Goal: Task Accomplishment & Management: Use online tool/utility

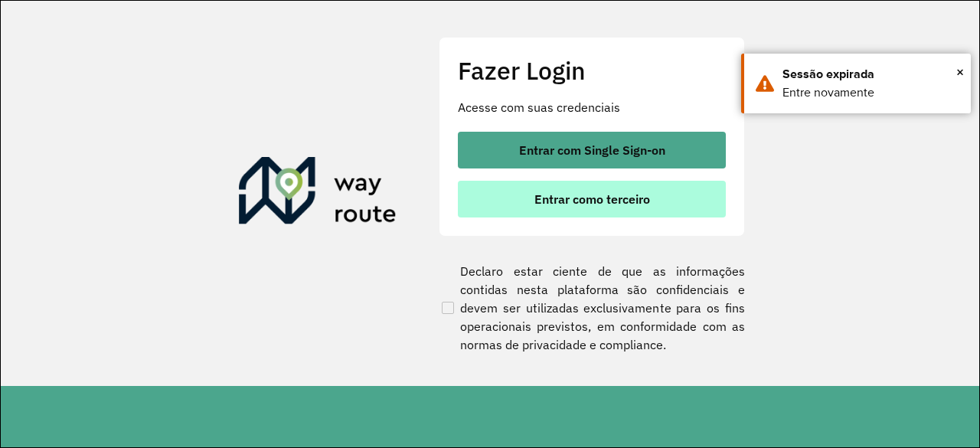
click at [540, 197] on span "Entrar como terceiro" at bounding box center [592, 199] width 116 height 12
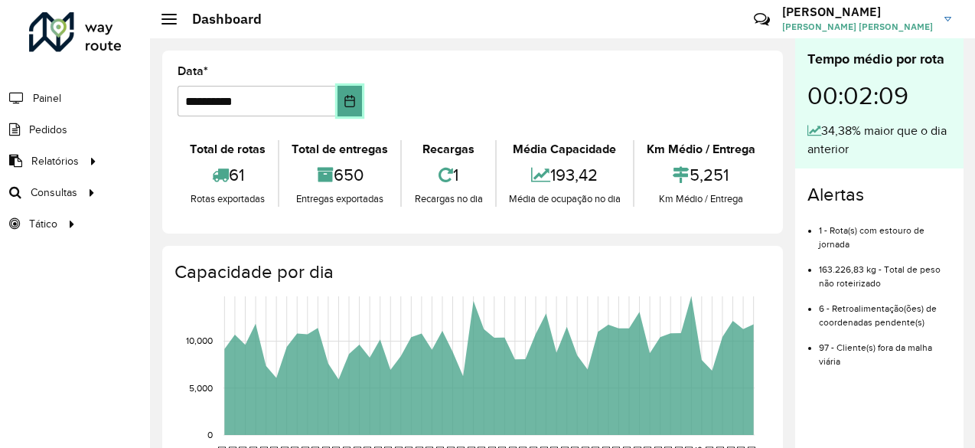
click at [344, 96] on icon "Choose Date" at bounding box center [350, 101] width 12 height 12
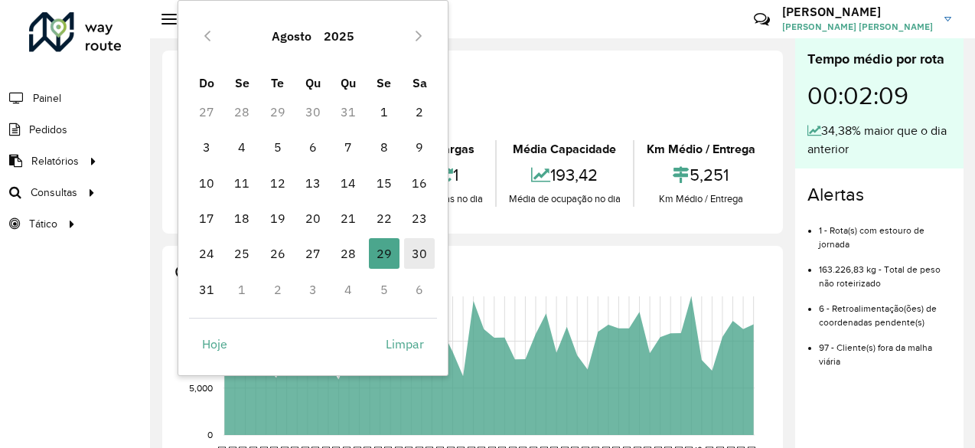
click at [416, 253] on span "30" at bounding box center [419, 253] width 31 height 31
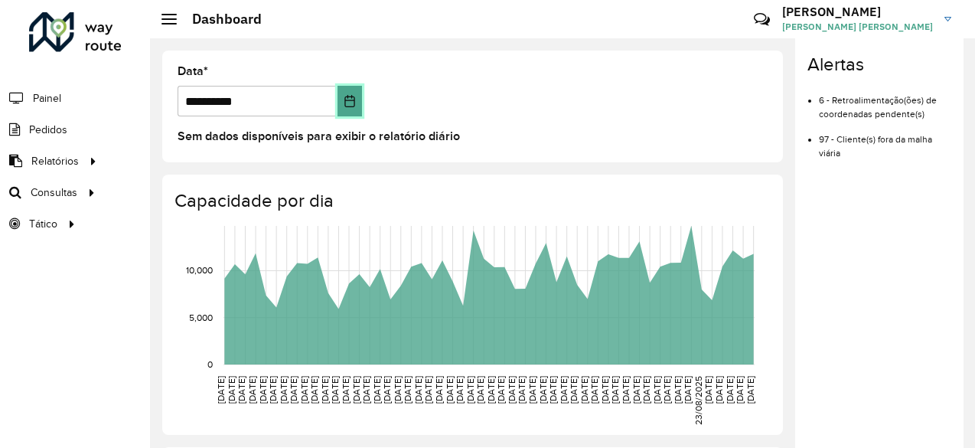
click at [349, 94] on button "Choose Date" at bounding box center [349, 101] width 24 height 31
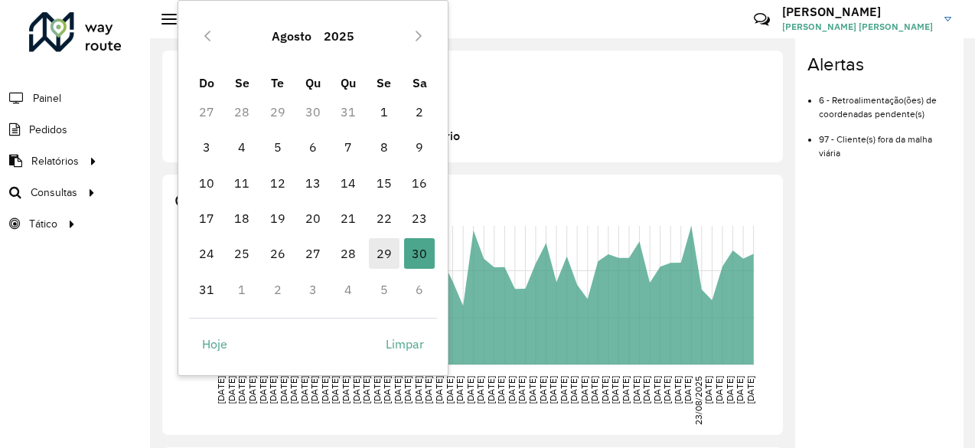
click at [383, 252] on span "29" at bounding box center [384, 253] width 31 height 31
type input "**********"
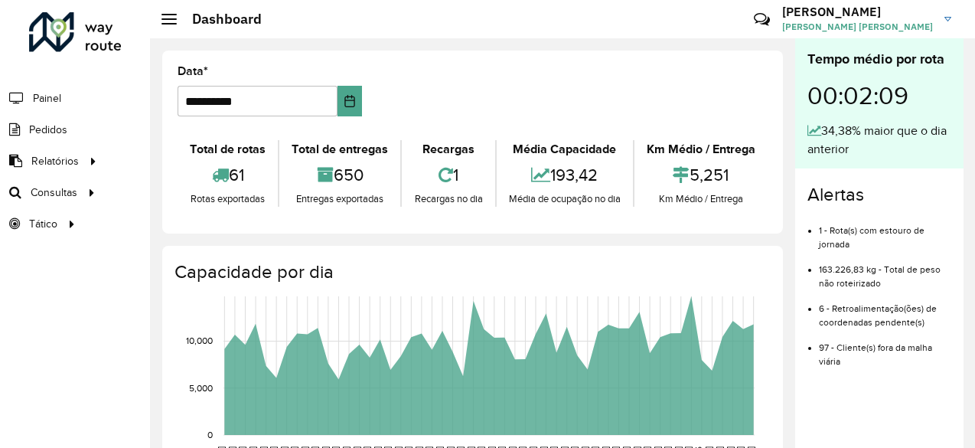
click at [843, 230] on li "1 - Rota(s) com estouro de jornada" at bounding box center [885, 231] width 132 height 39
click at [43, 99] on span "Painel" at bounding box center [48, 98] width 31 height 16
click at [207, 187] on span "Roteirização" at bounding box center [205, 192] width 62 height 16
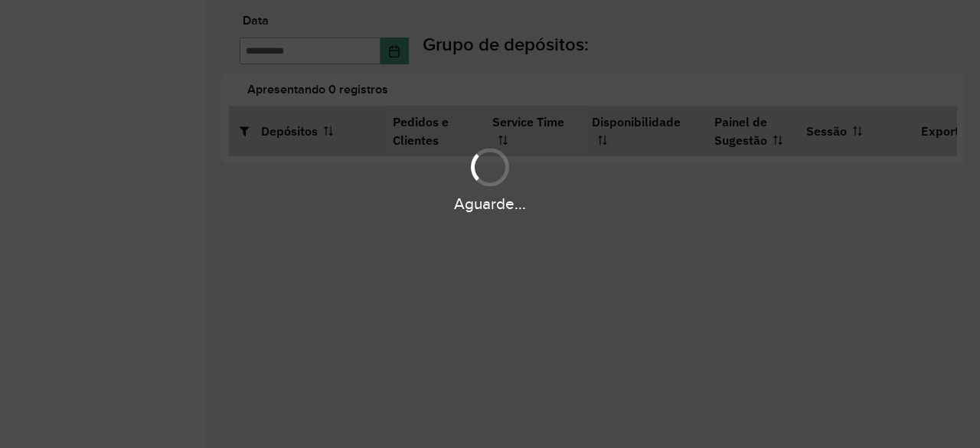
type input "**********"
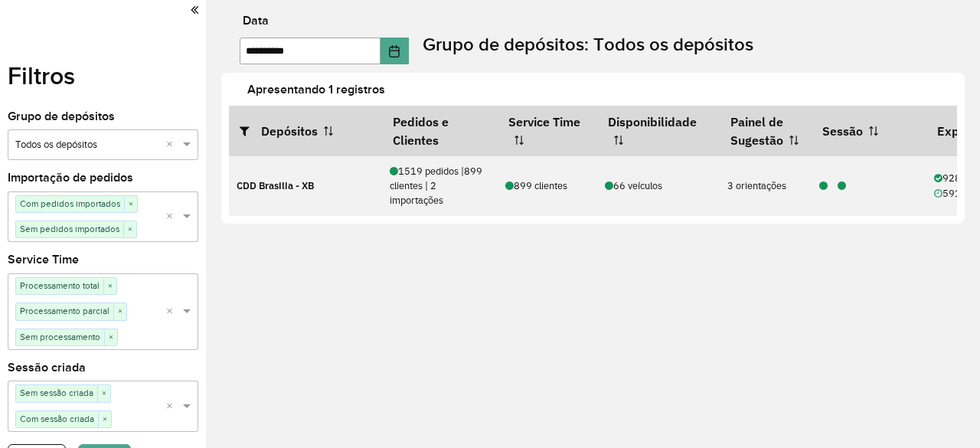
click at [191, 10] on icon at bounding box center [195, 10] width 8 height 14
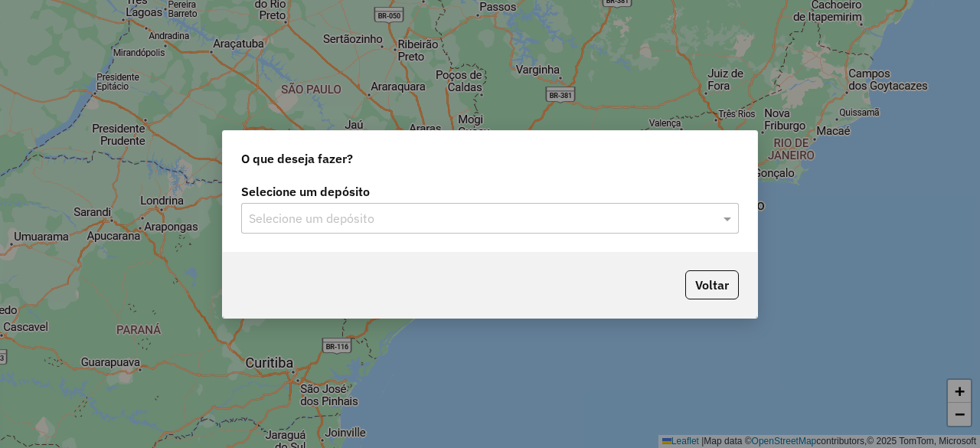
click at [416, 219] on input "text" at bounding box center [474, 219] width 451 height 18
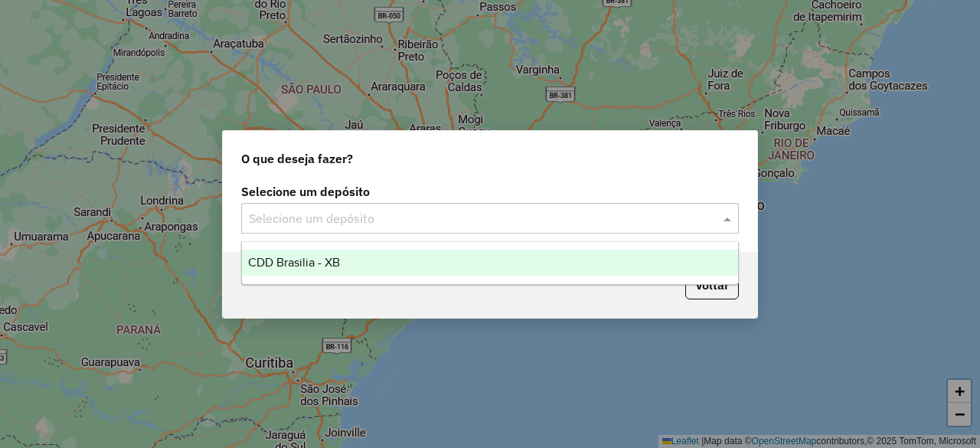
click at [376, 270] on div "CDD Brasilia - XB" at bounding box center [489, 262] width 495 height 26
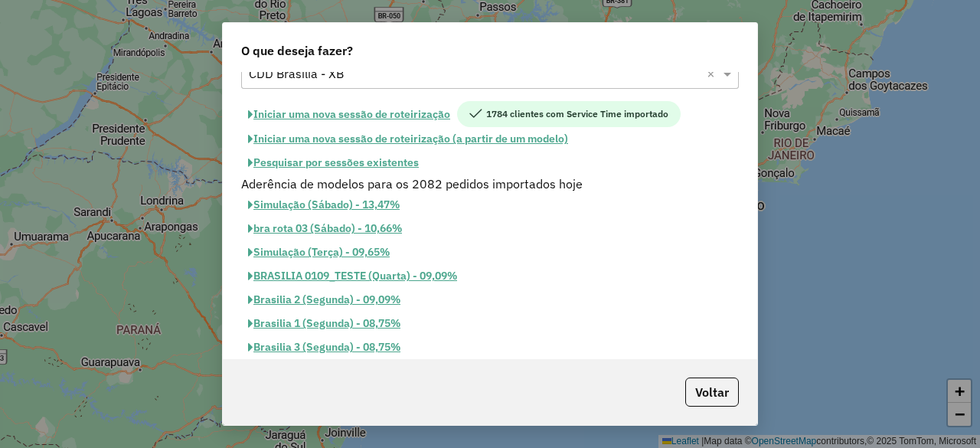
scroll to position [46, 0]
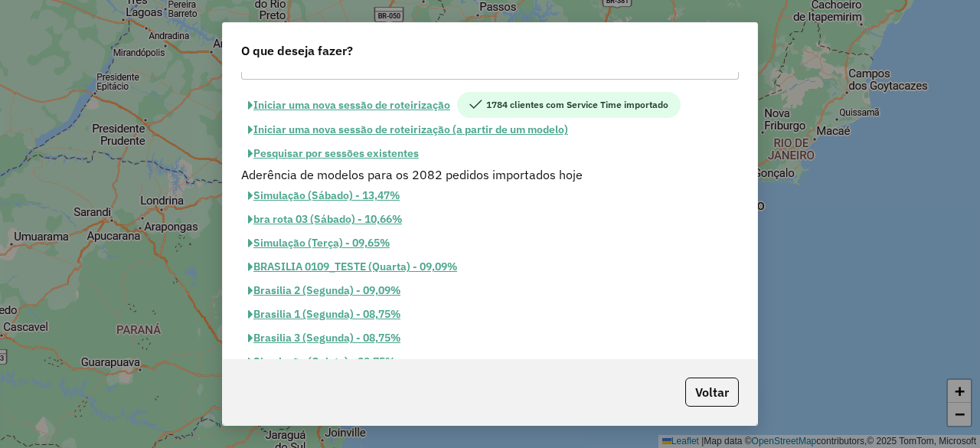
click at [375, 151] on button "Pesquisar por sessões existentes" at bounding box center [333, 154] width 184 height 24
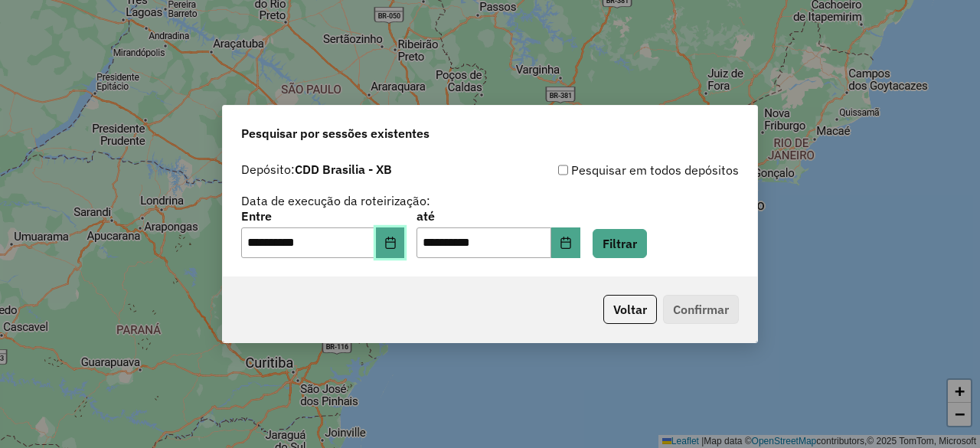
click at [387, 255] on button "Choose Date" at bounding box center [390, 242] width 29 height 31
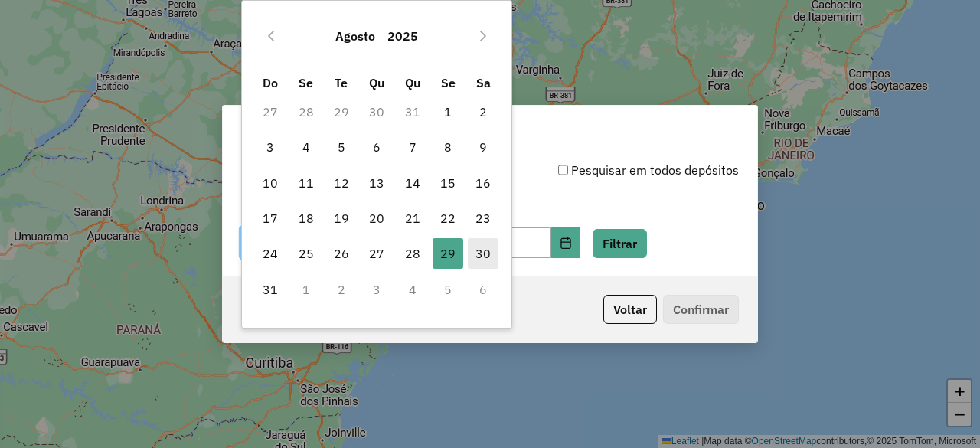
click at [482, 258] on span "30" at bounding box center [483, 253] width 31 height 31
type input "**********"
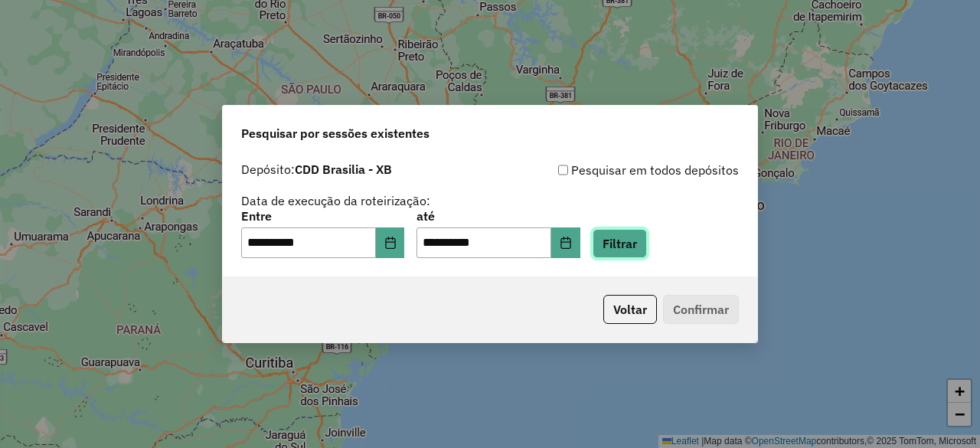
click at [637, 241] on button "Filtrar" at bounding box center [619, 243] width 54 height 29
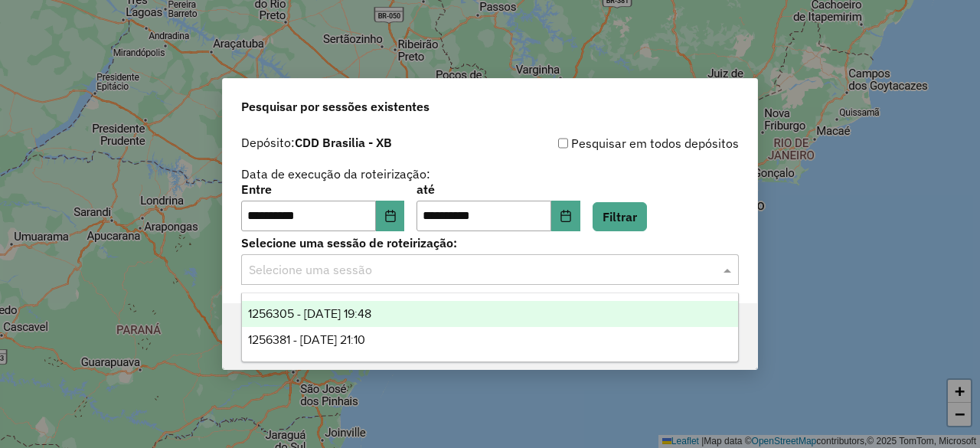
click at [643, 272] on input "text" at bounding box center [474, 270] width 451 height 18
click at [487, 318] on div "1256305 - 30/08/2025 19:48" at bounding box center [489, 314] width 495 height 26
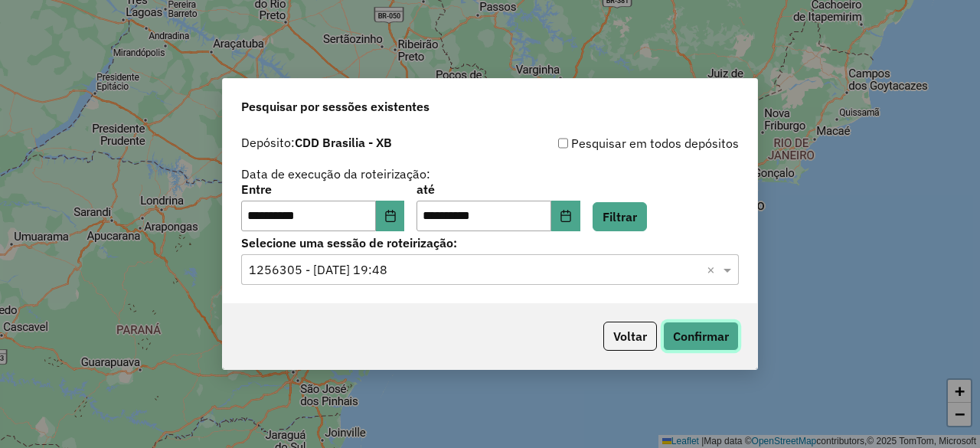
click at [704, 324] on button "Confirmar" at bounding box center [701, 335] width 76 height 29
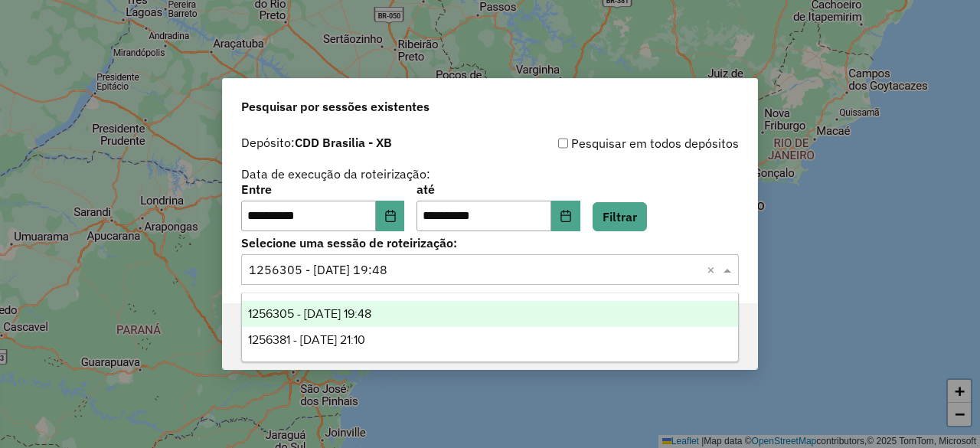
click at [504, 271] on input "text" at bounding box center [474, 270] width 451 height 18
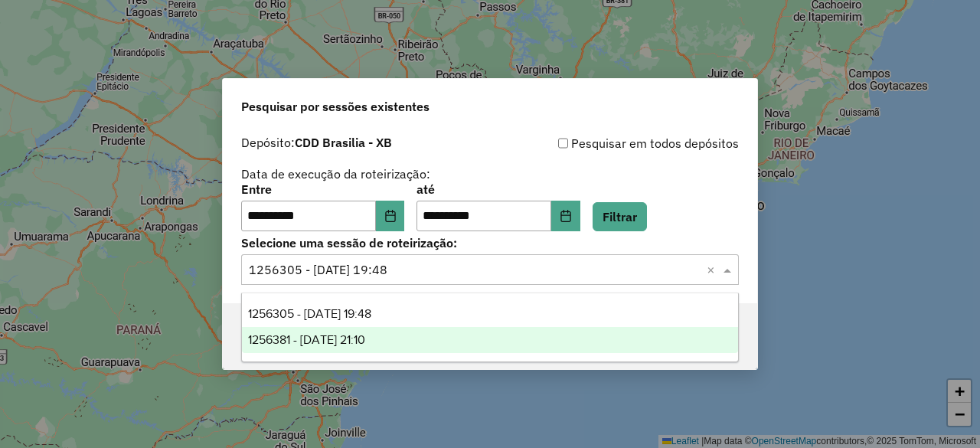
click at [414, 331] on div "1256381 - 30/08/2025 21:10" at bounding box center [489, 340] width 495 height 26
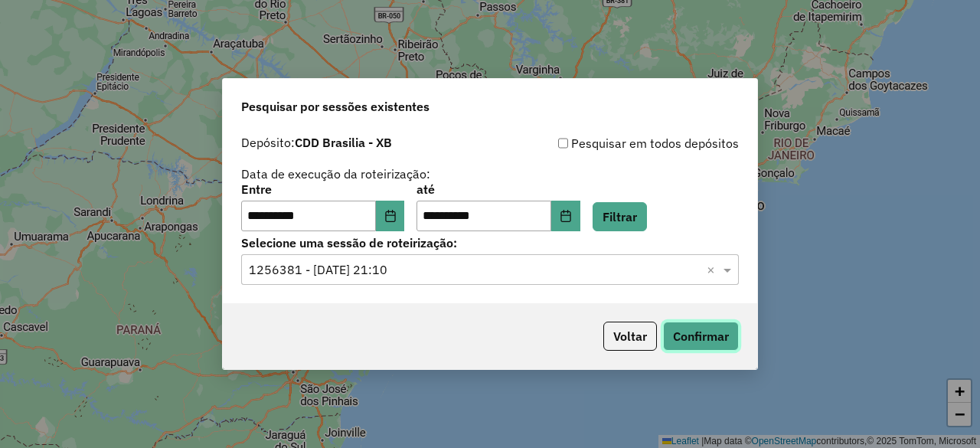
click at [692, 333] on button "Confirmar" at bounding box center [701, 335] width 76 height 29
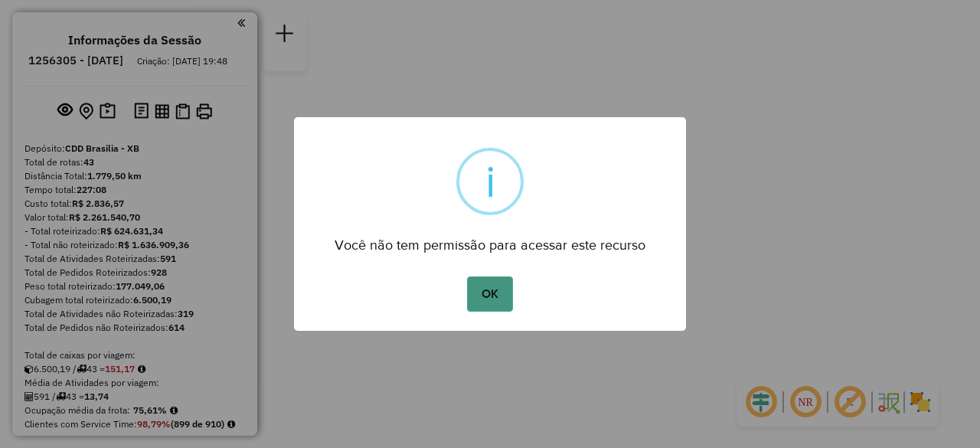
click at [504, 296] on button "OK" at bounding box center [489, 293] width 45 height 35
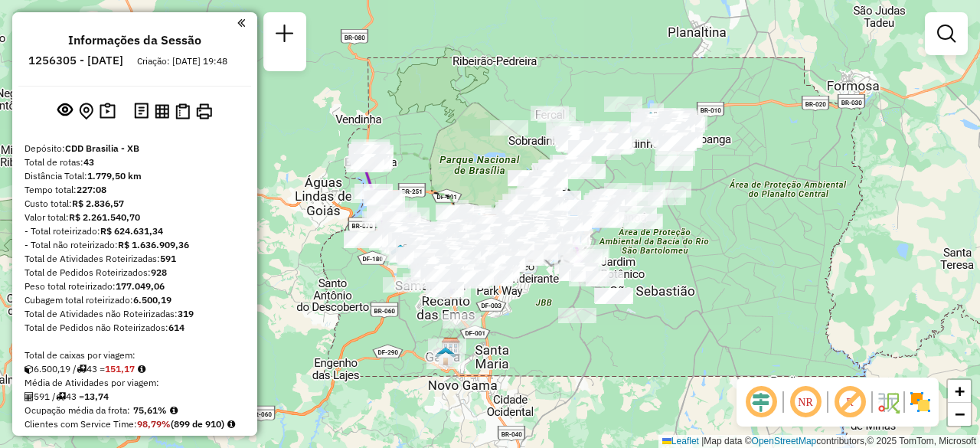
click at [814, 405] on em at bounding box center [805, 401] width 37 height 37
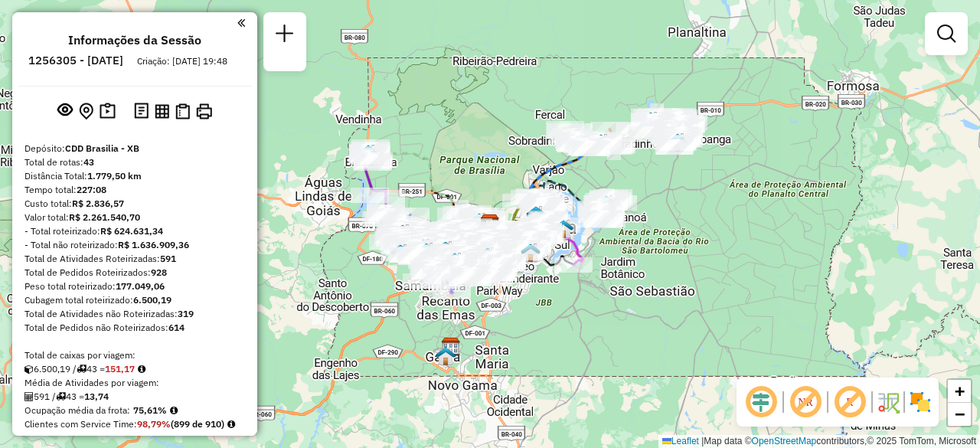
click at [758, 402] on em at bounding box center [760, 401] width 37 height 37
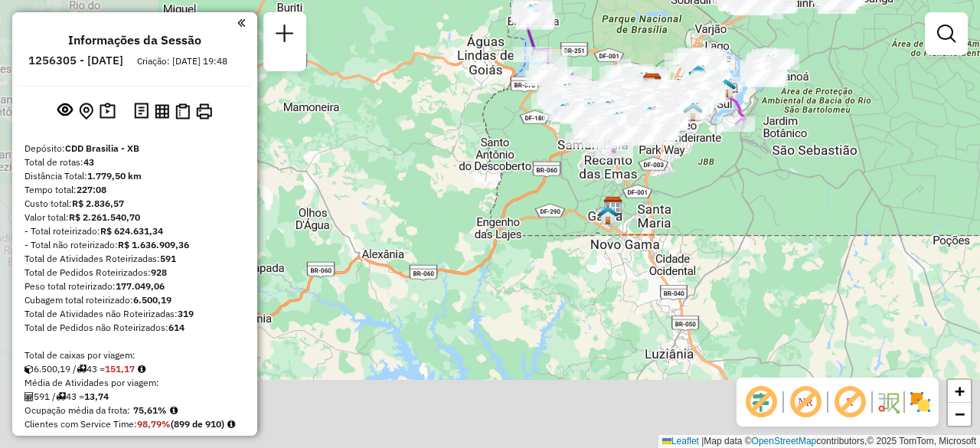
drag, startPoint x: 549, startPoint y: 310, endPoint x: 711, endPoint y: 169, distance: 214.8
click at [711, 169] on div "Janela de atendimento Grade de atendimento Capacidade Transportadoras Veículos …" at bounding box center [490, 224] width 980 height 448
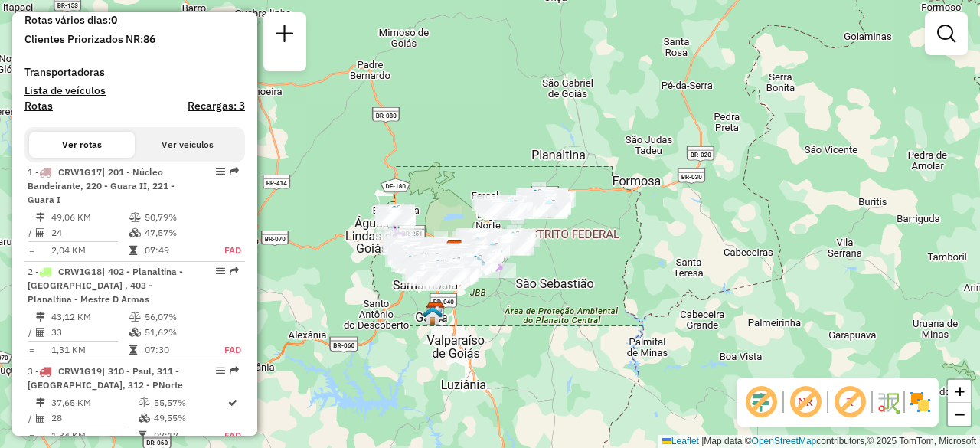
scroll to position [368, 0]
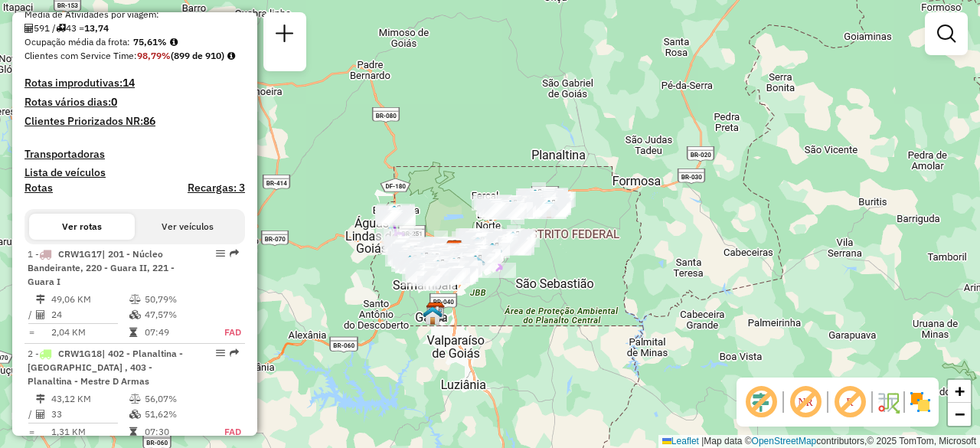
click at [116, 90] on h4 "Rotas improdutivas: 14" at bounding box center [134, 83] width 220 height 13
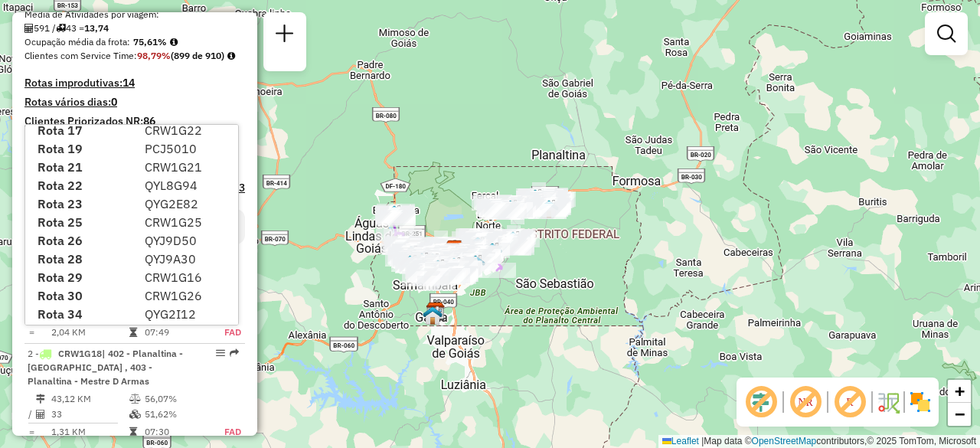
scroll to position [125, 0]
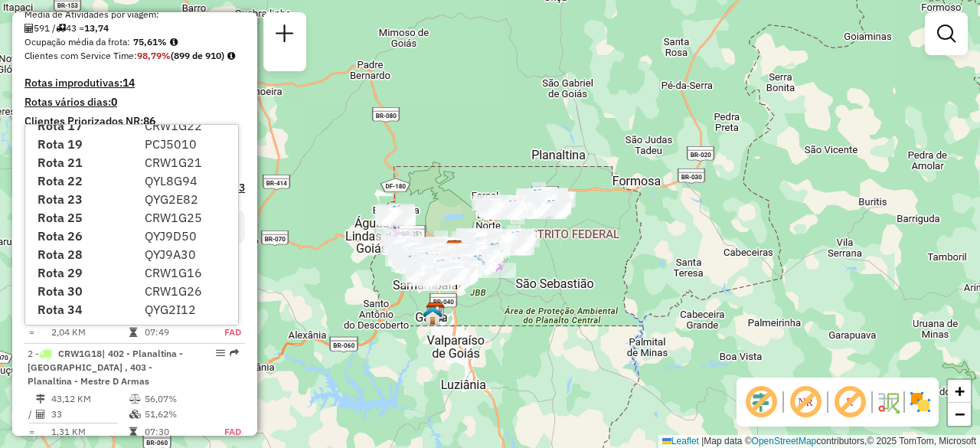
click at [238, 254] on div "Rota 28 QYJ9A30" at bounding box center [135, 254] width 214 height 18
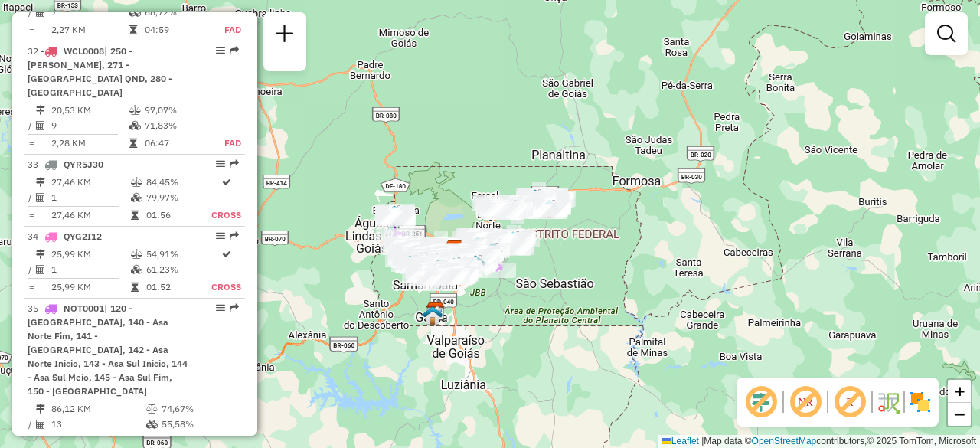
scroll to position [3496, 0]
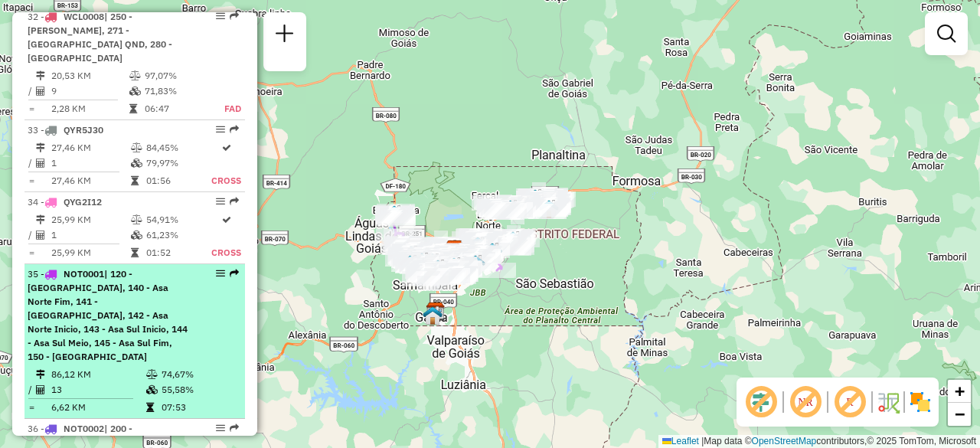
click at [117, 268] on span "| 120 - [GEOGRAPHIC_DATA], 140 - Asa Norte Fim, 141 - [GEOGRAPHIC_DATA], 142 - …" at bounding box center [108, 315] width 160 height 94
select select "**********"
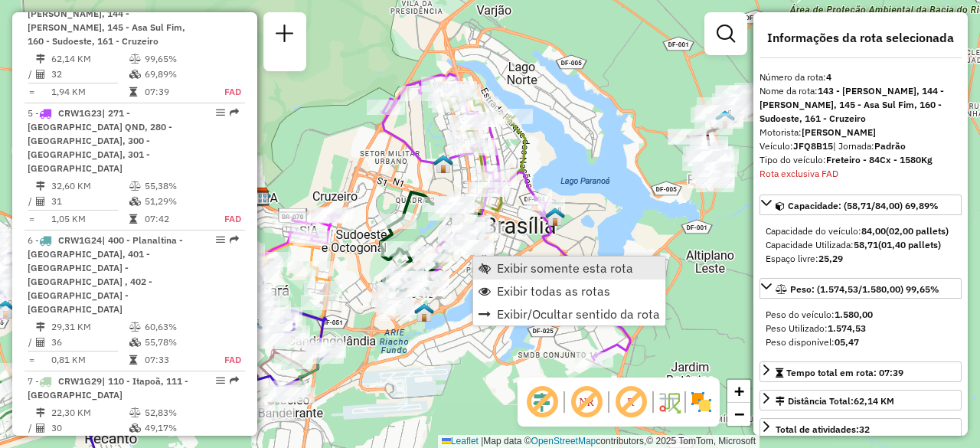
scroll to position [911, 0]
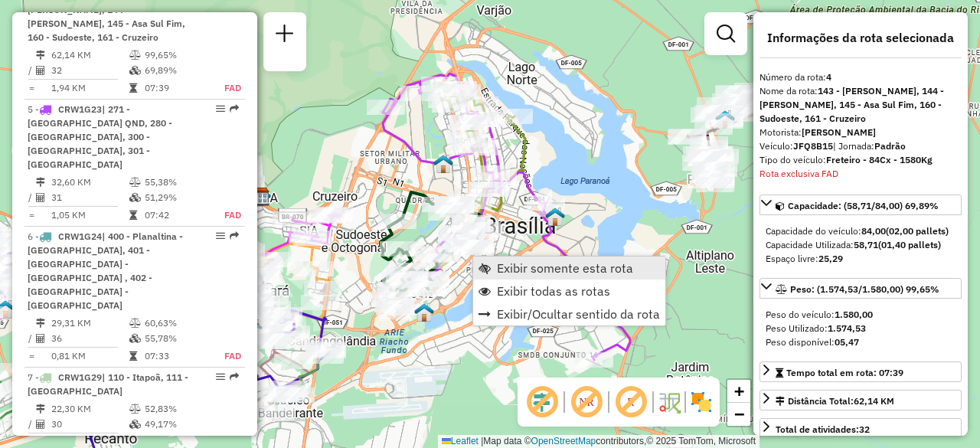
click at [504, 269] on span "Exibir somente esta rota" at bounding box center [565, 268] width 136 height 12
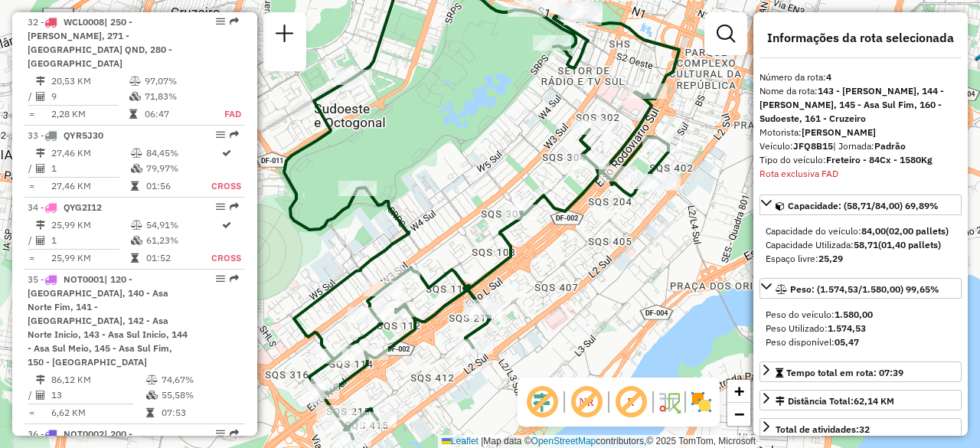
scroll to position [3525, 0]
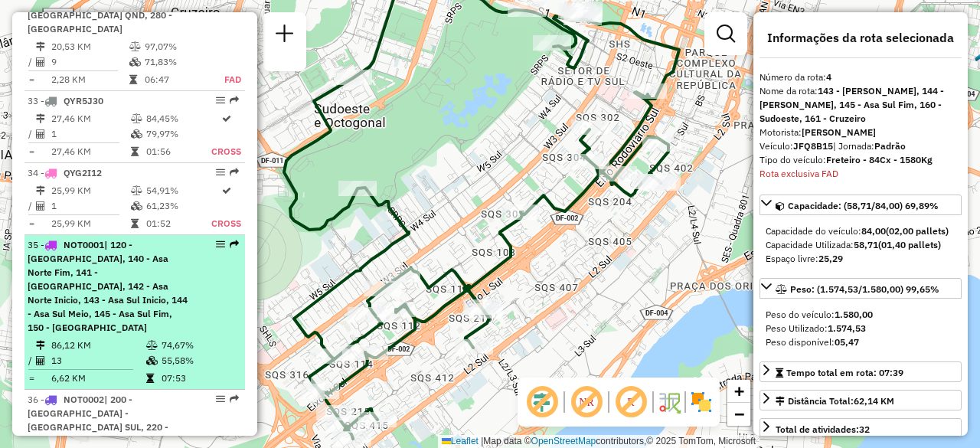
click at [112, 238] on div "35 - NOT0001 | 120 - [GEOGRAPHIC_DATA], 140 - Asa Norte Fim, 141 - [GEOGRAPHIC_…" at bounding box center [109, 286] width 162 height 96
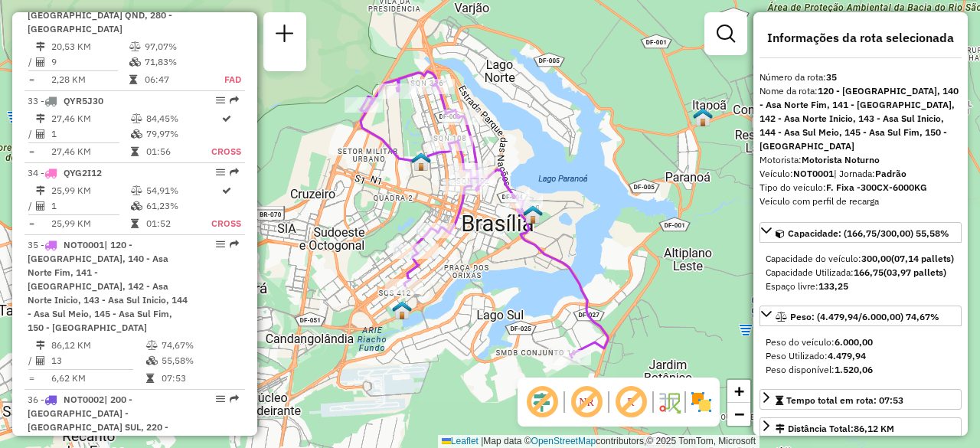
drag, startPoint x: 399, startPoint y: 204, endPoint x: 375, endPoint y: 201, distance: 23.8
click at [375, 201] on div "Janela de atendimento Grade de atendimento Capacidade Transportadoras Veículos …" at bounding box center [490, 224] width 980 height 448
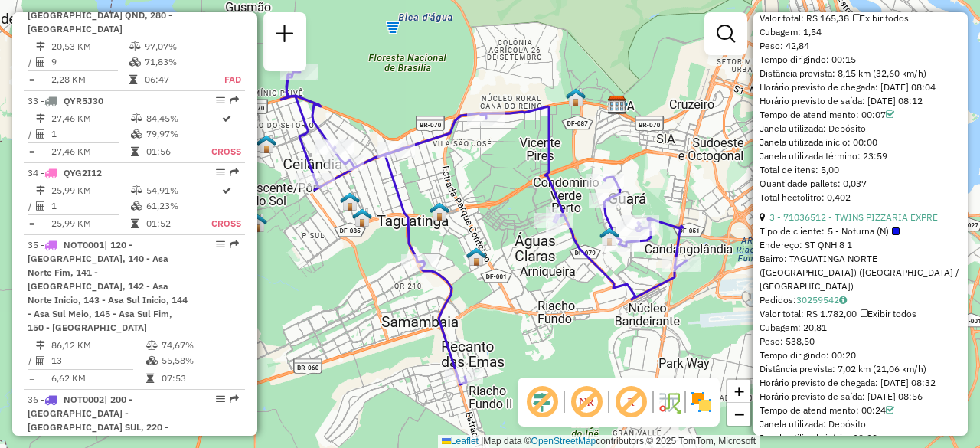
scroll to position [1143, 0]
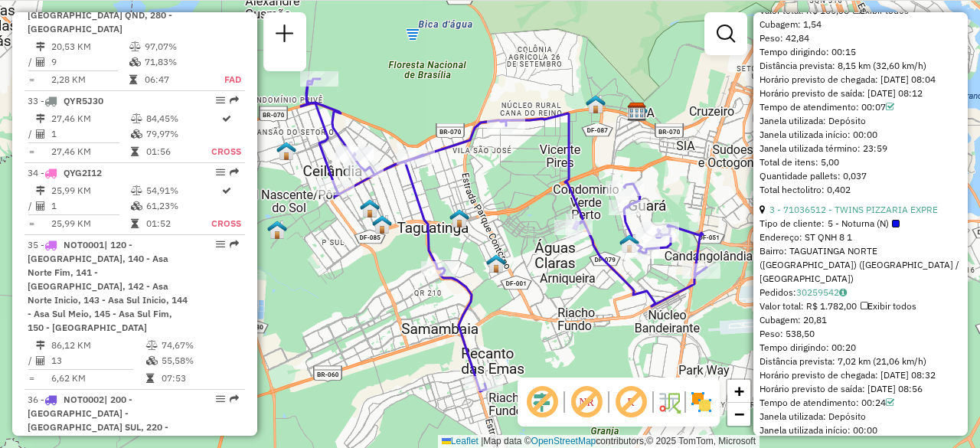
drag, startPoint x: 397, startPoint y: 86, endPoint x: 416, endPoint y: 93, distance: 20.1
click at [416, 93] on div "Janela de atendimento Grade de atendimento Capacidade Transportadoras Veículos …" at bounding box center [490, 224] width 980 height 448
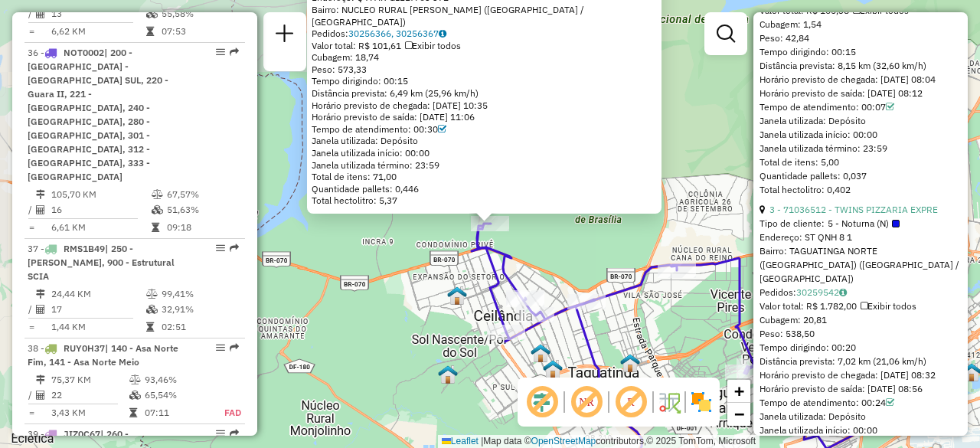
scroll to position [3742, 0]
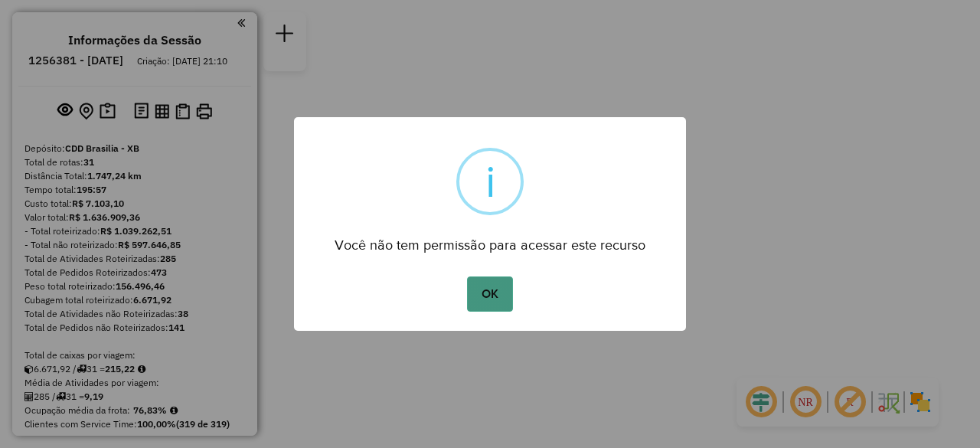
click at [494, 295] on button "OK" at bounding box center [489, 293] width 45 height 35
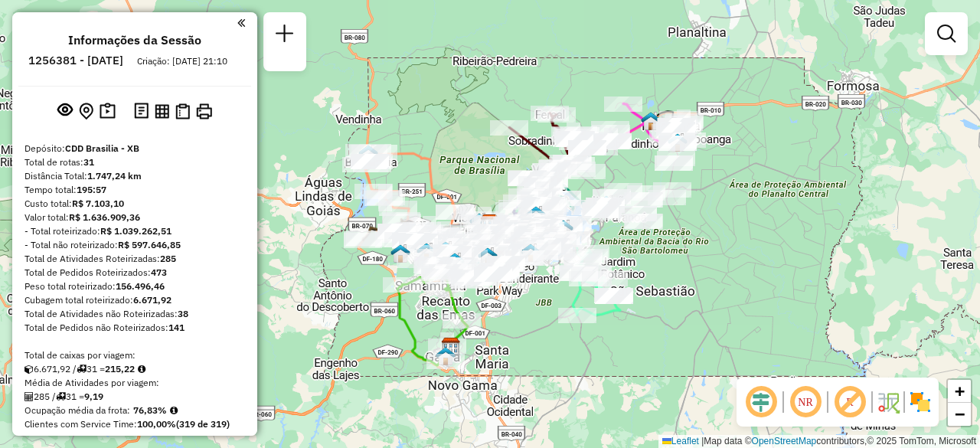
click at [813, 414] on em at bounding box center [805, 401] width 37 height 37
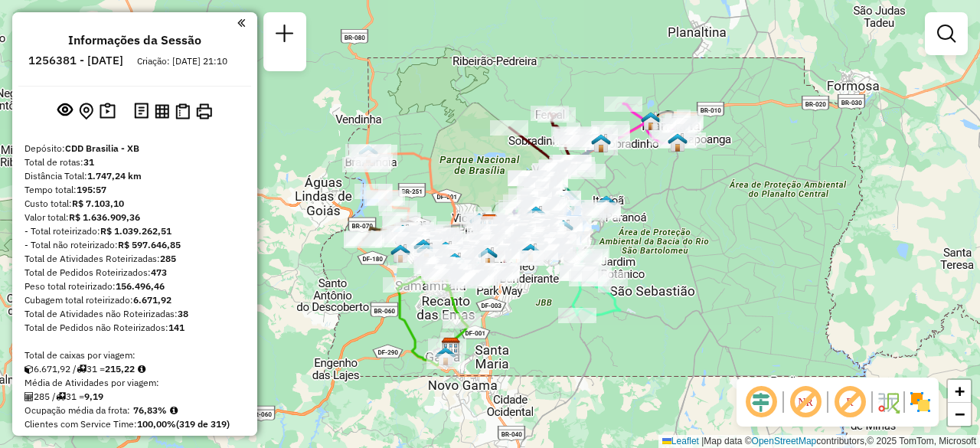
click at [759, 399] on em at bounding box center [760, 401] width 37 height 37
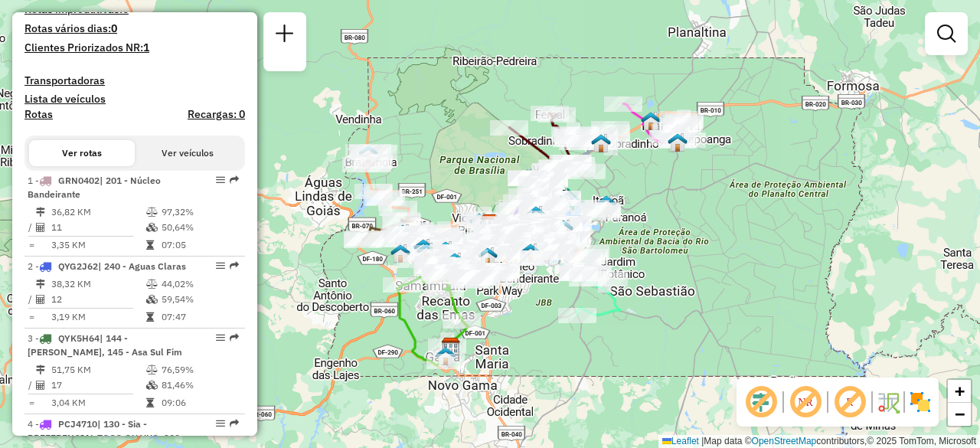
scroll to position [447, 0]
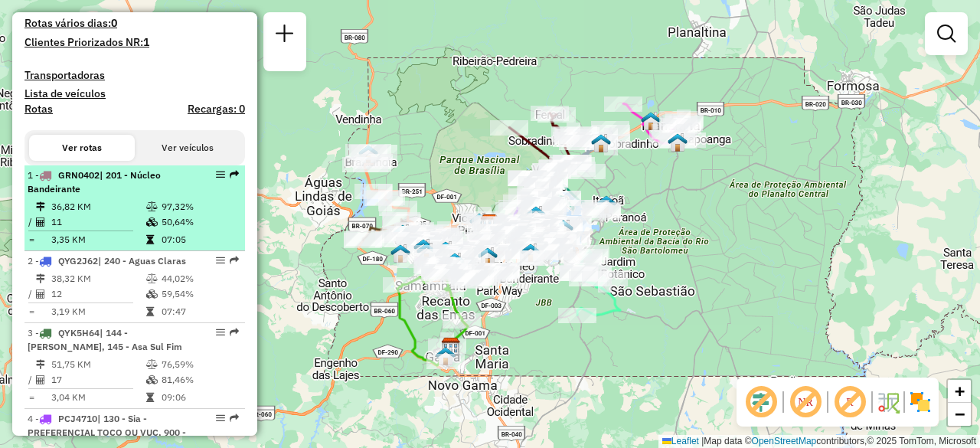
drag, startPoint x: 99, startPoint y: 233, endPoint x: 77, endPoint y: 236, distance: 22.5
click at [77, 230] on td "11" at bounding box center [98, 221] width 95 height 15
select select "**********"
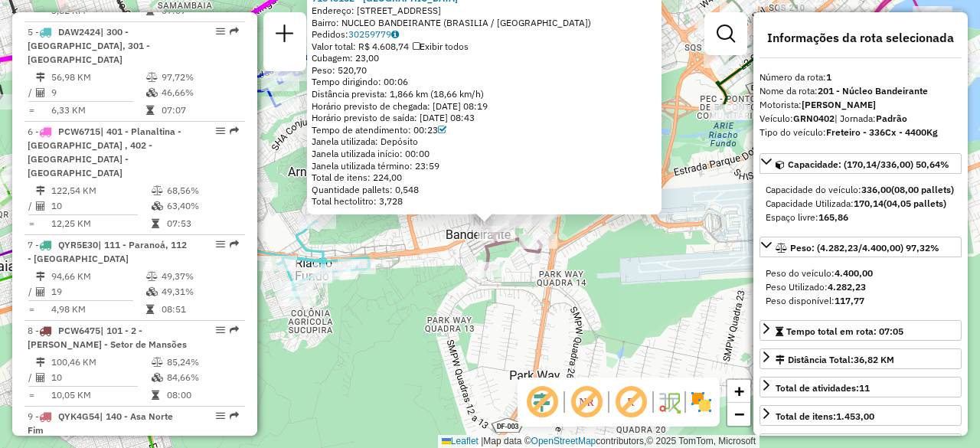
scroll to position [613, 0]
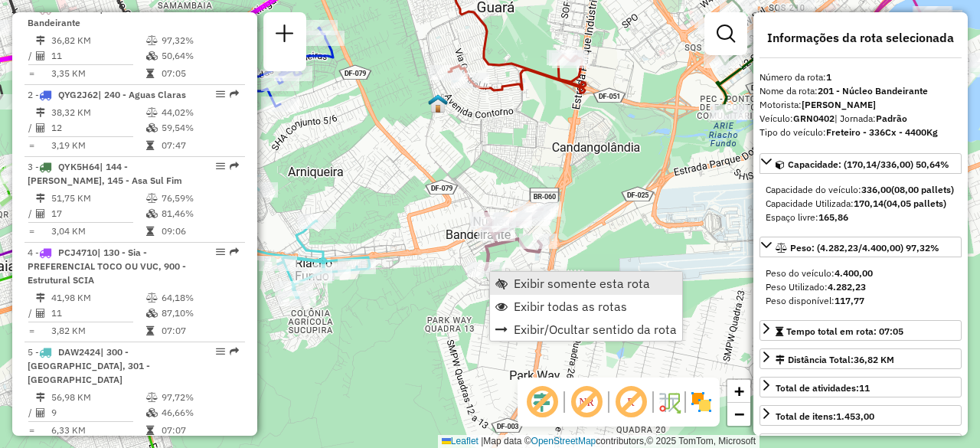
click at [505, 282] on span "Exibir somente esta rota" at bounding box center [501, 283] width 12 height 12
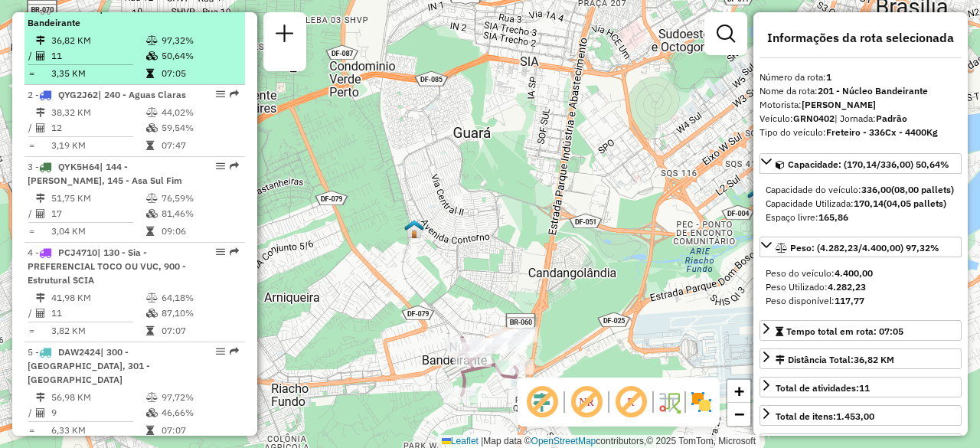
click at [121, 30] on div "1 - GRN0402 | 201 - Núcleo Bandeirante" at bounding box center [109, 16] width 162 height 28
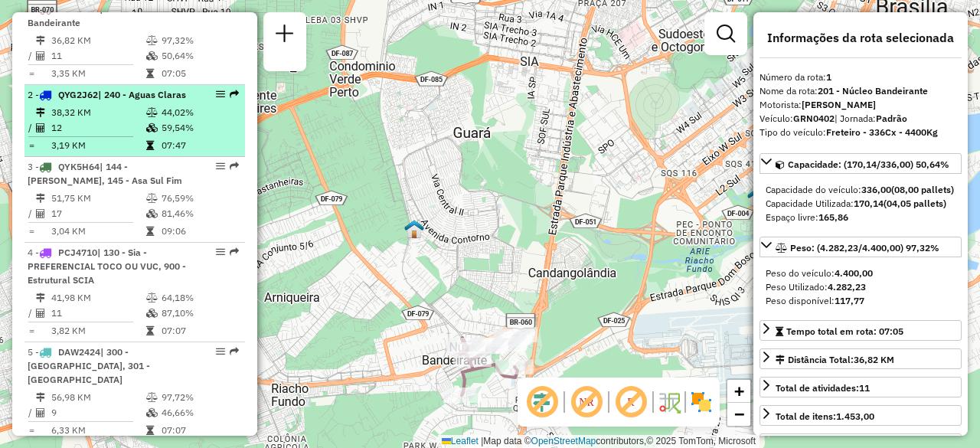
click at [121, 102] on div "2 - QYG2J62 | 240 - Aguas Claras" at bounding box center [109, 95] width 162 height 14
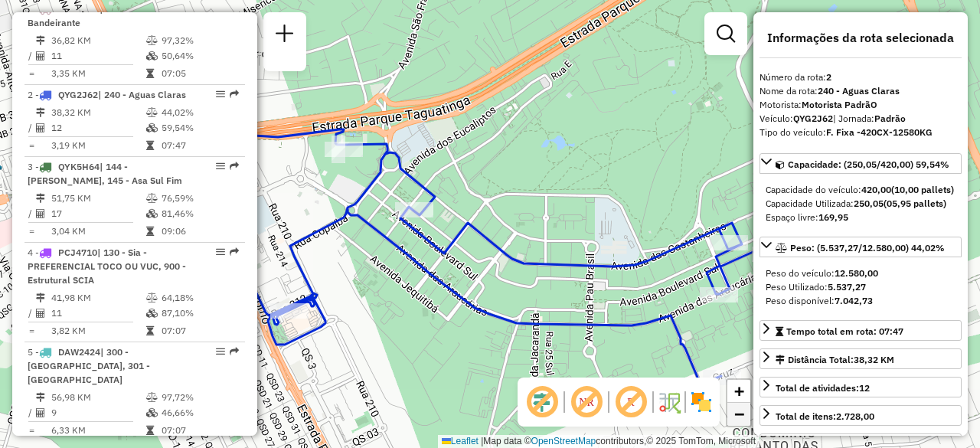
click at [740, 416] on span "−" at bounding box center [739, 413] width 10 height 19
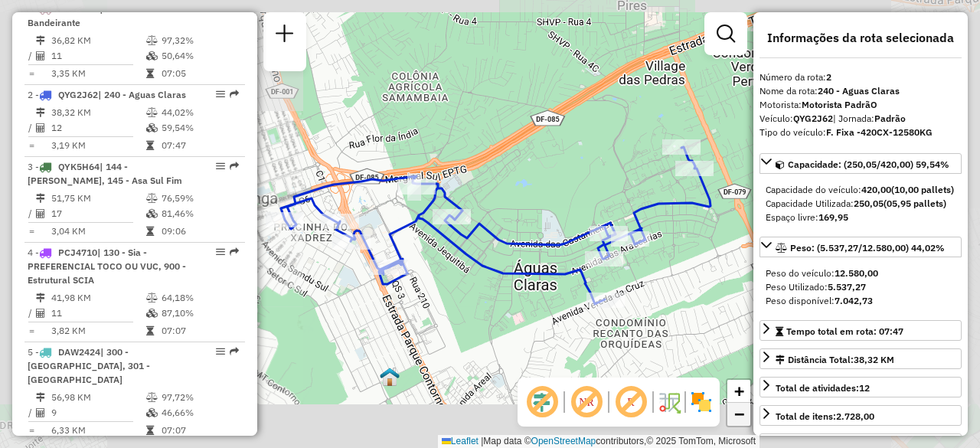
click at [740, 416] on span "−" at bounding box center [739, 413] width 10 height 19
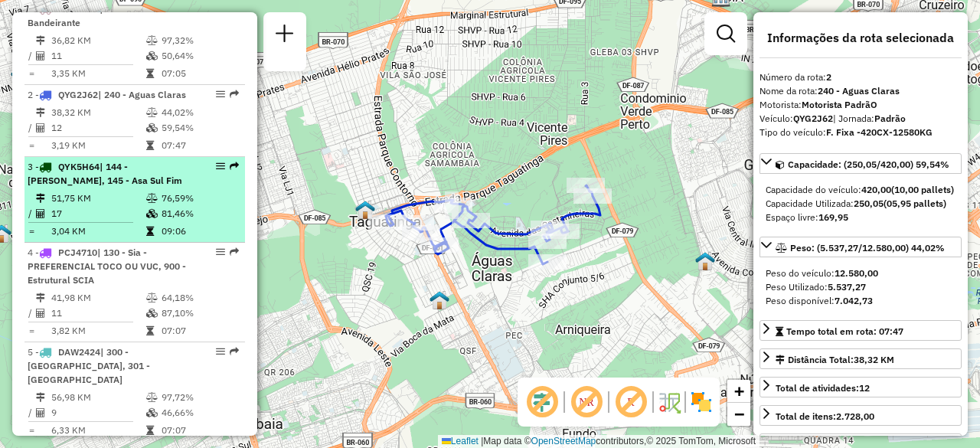
click at [123, 186] on span "| 144 - Asa Sul Meio, 145 - Asa Sul Fim" at bounding box center [105, 173] width 155 height 25
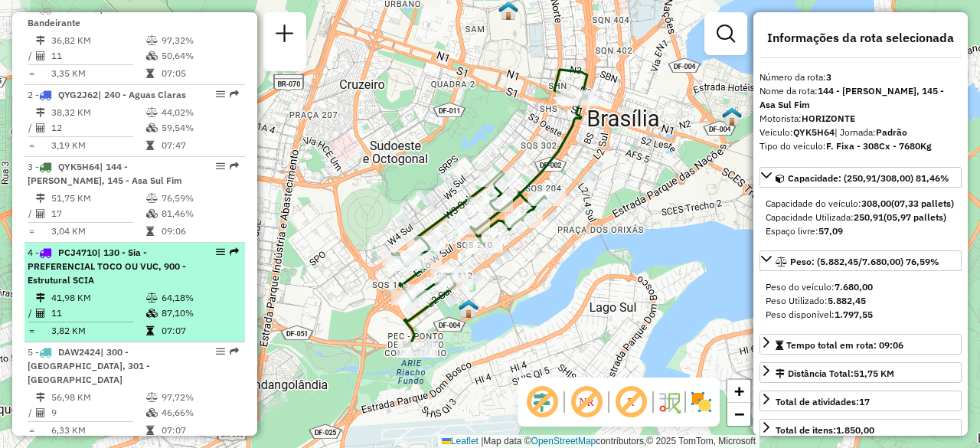
click at [132, 305] on td "41,98 KM" at bounding box center [98, 297] width 95 height 15
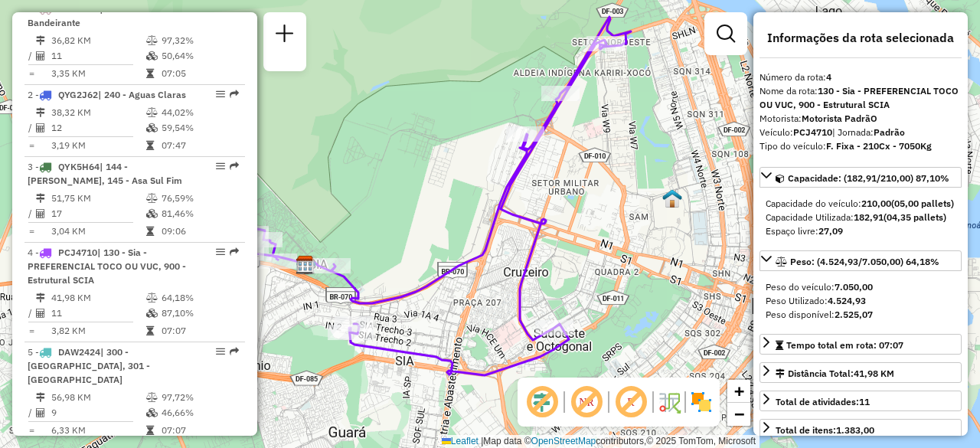
drag, startPoint x: 485, startPoint y: 173, endPoint x: 403, endPoint y: 139, distance: 89.5
click at [403, 139] on div "Janela de atendimento Grade de atendimento Capacidade Transportadoras Veículos …" at bounding box center [490, 224] width 980 height 448
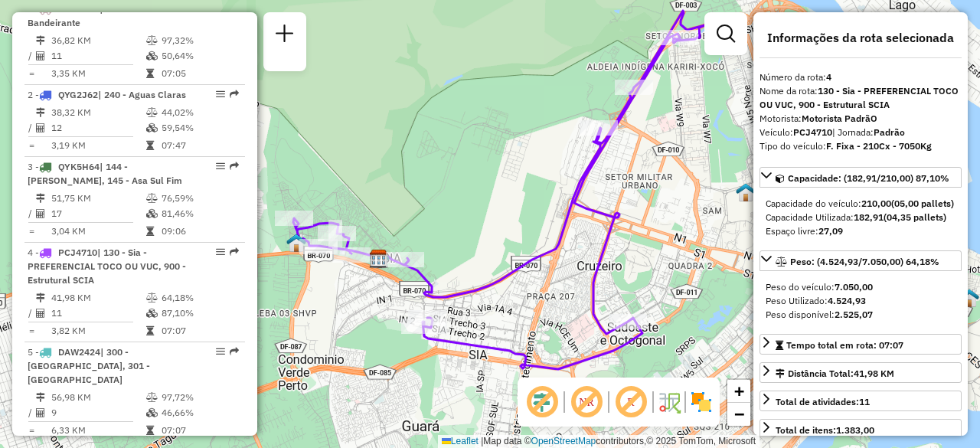
drag, startPoint x: 410, startPoint y: 125, endPoint x: 493, endPoint y: 117, distance: 83.0
click at [493, 117] on div "Janela de atendimento Grade de atendimento Capacidade Transportadoras Veículos …" at bounding box center [490, 224] width 980 height 448
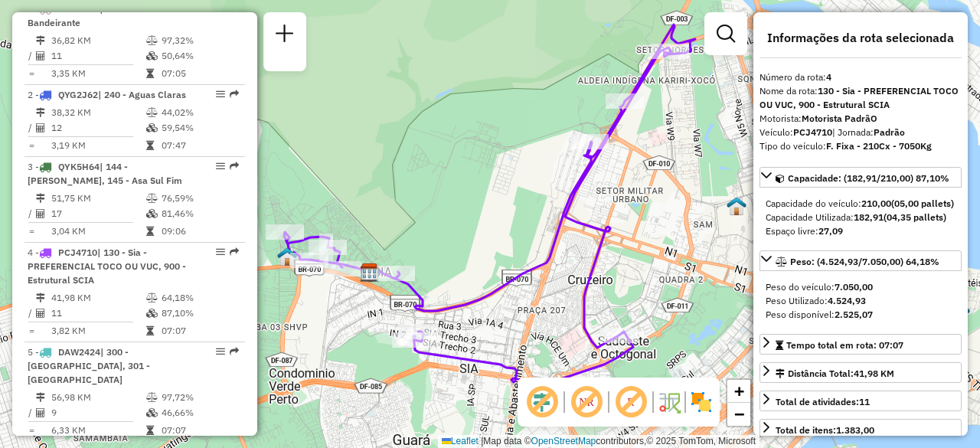
drag, startPoint x: 671, startPoint y: 253, endPoint x: 659, endPoint y: 267, distance: 18.4
click at [659, 267] on div "Janela de atendimento Grade de atendimento Capacidade Transportadoras Veículos …" at bounding box center [490, 224] width 980 height 448
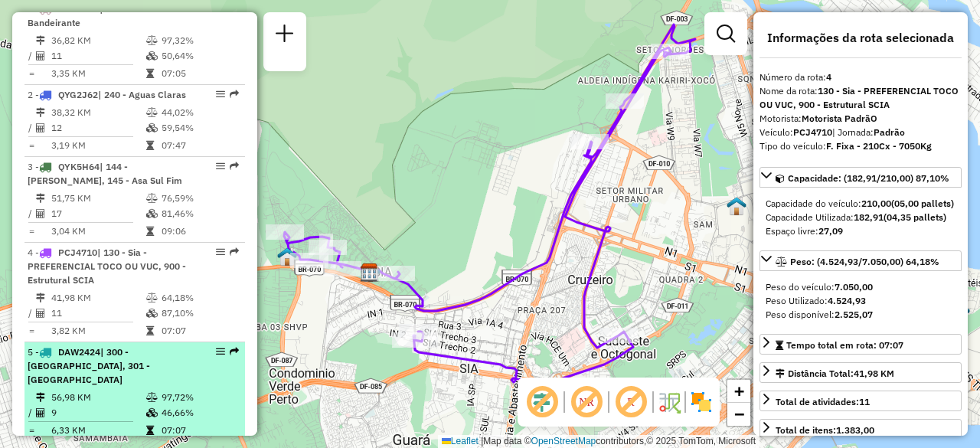
click at [108, 403] on td "56,98 KM" at bounding box center [98, 397] width 95 height 15
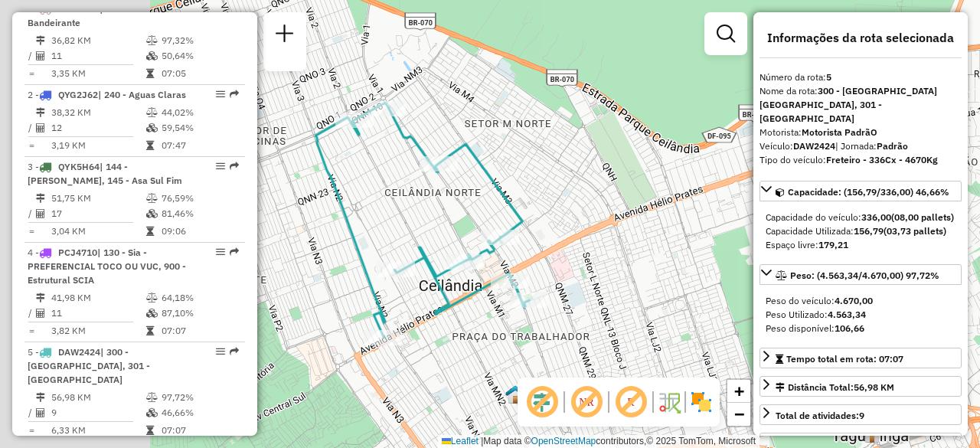
drag, startPoint x: 520, startPoint y: 191, endPoint x: 698, endPoint y: 201, distance: 178.6
click at [698, 201] on div "Janela de atendimento Grade de atendimento Capacidade Transportadoras Veículos …" at bounding box center [490, 224] width 980 height 448
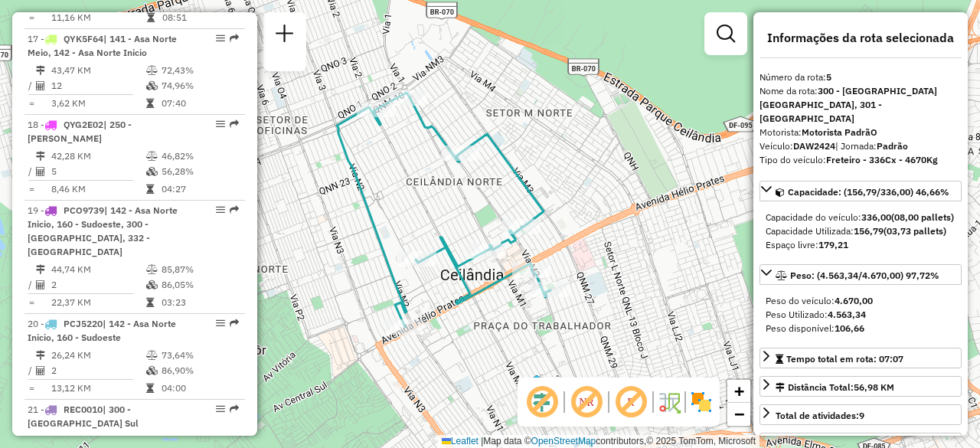
scroll to position [2036, 0]
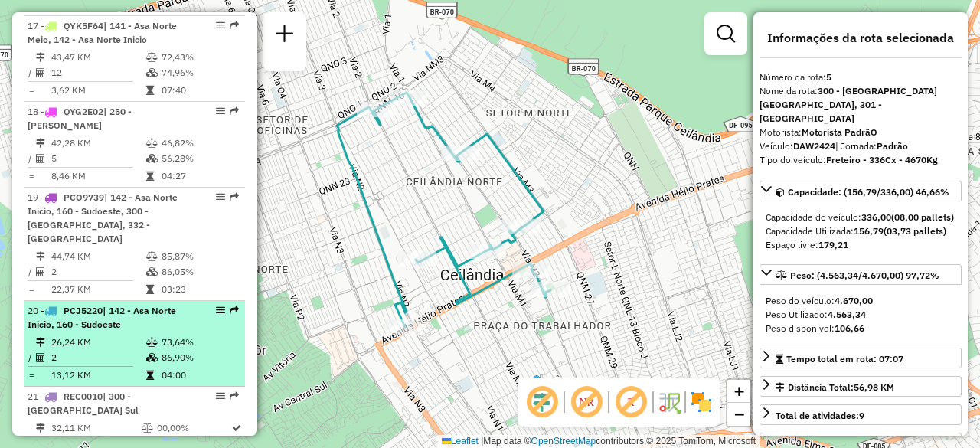
click at [116, 321] on span "| 142 - Asa Norte Inicio, 160 - Sudoeste" at bounding box center [102, 317] width 148 height 25
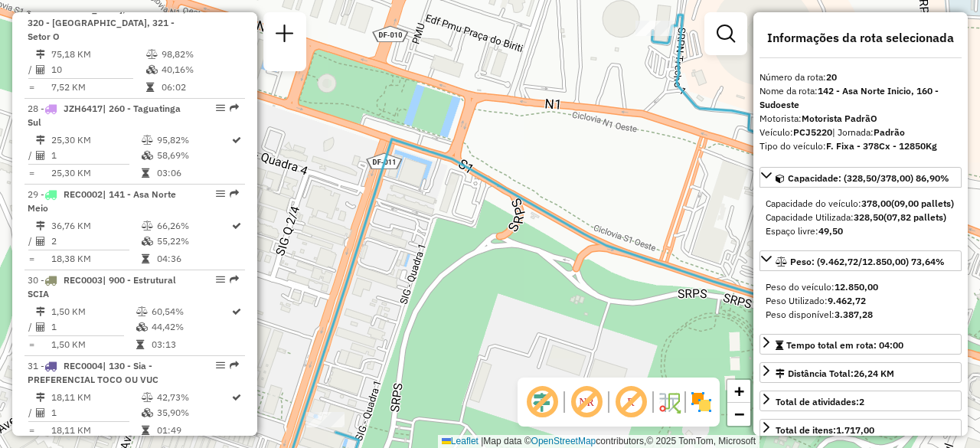
scroll to position [3001, 0]
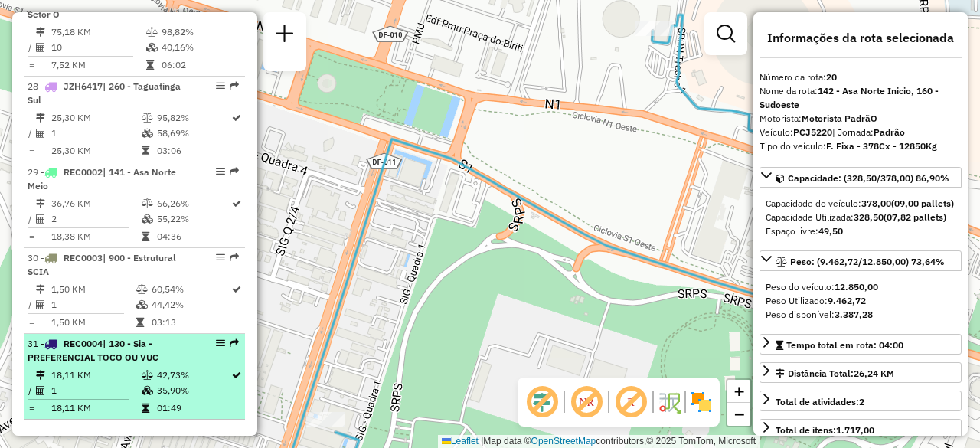
click at [164, 383] on td "35,90%" at bounding box center [193, 390] width 74 height 15
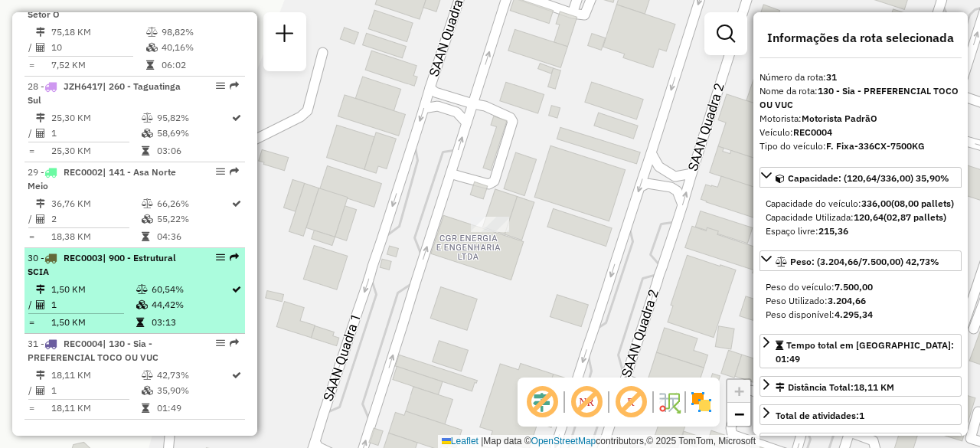
click at [158, 251] on div "30 - REC0003 | 900 - Estrutural SCIA" at bounding box center [109, 265] width 162 height 28
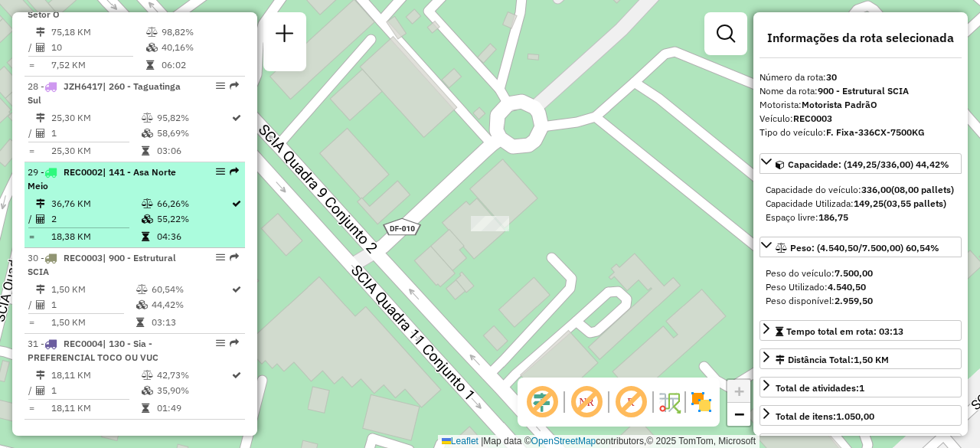
click at [148, 211] on td at bounding box center [148, 218] width 15 height 15
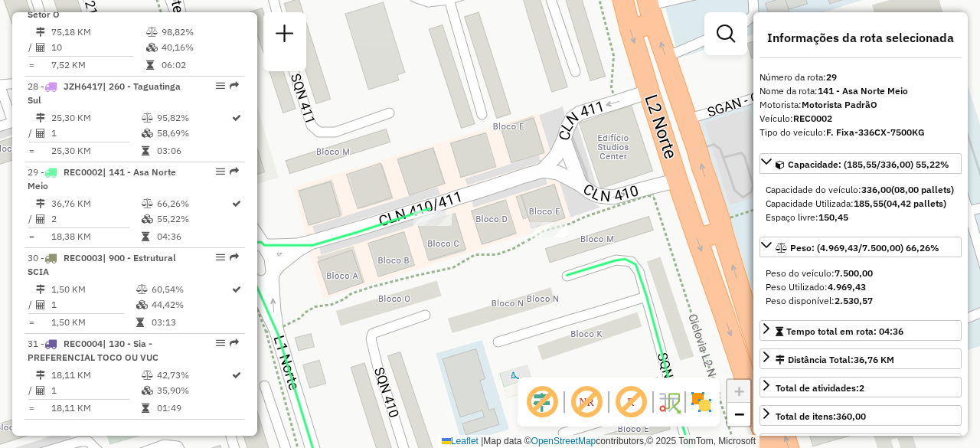
click at [257, 376] on div "Janela de atendimento Grade de atendimento Capacidade Transportadoras Veículos …" at bounding box center [490, 224] width 980 height 448
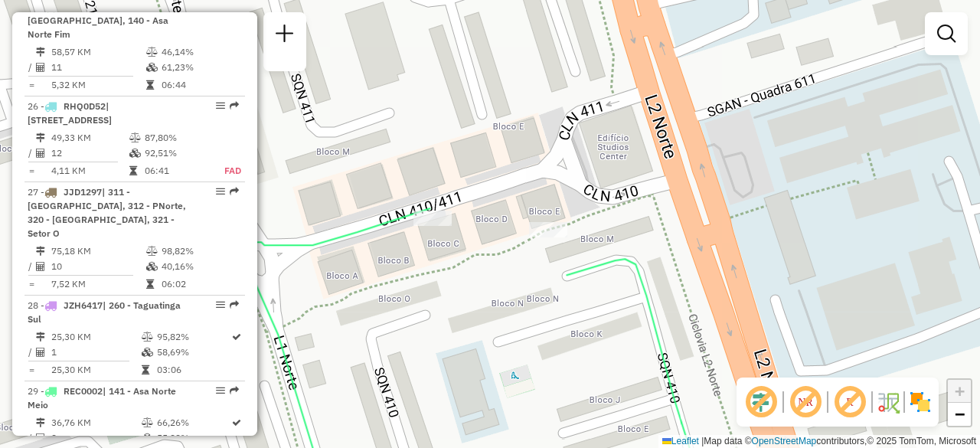
scroll to position [2680, 0]
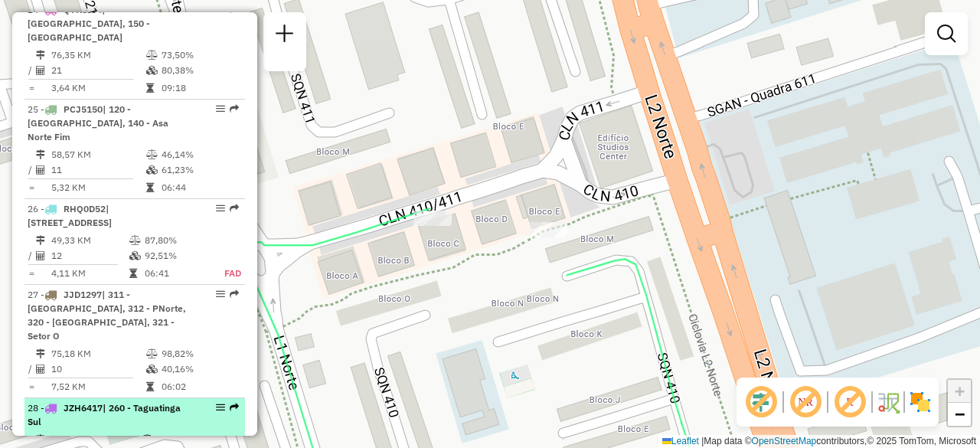
click at [172, 401] on div "28 - JZH6417 | 260 - Taguatinga Sul" at bounding box center [109, 415] width 162 height 28
select select "**********"
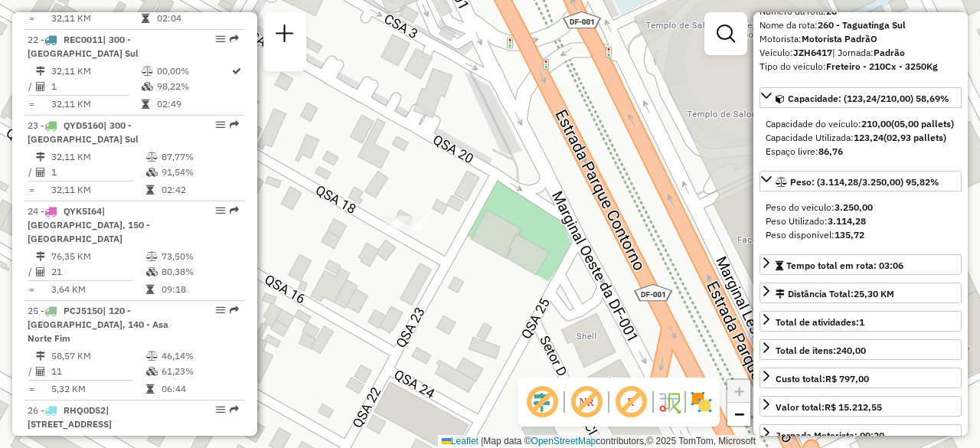
scroll to position [2421, 0]
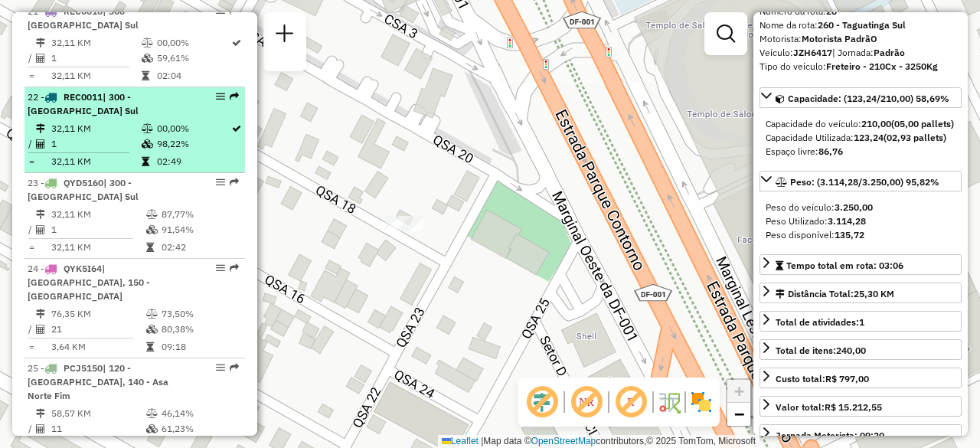
click at [171, 146] on table "32,11 KM 00,00% / 1 98,22% = 32,11 KM 02:49" at bounding box center [135, 145] width 214 height 48
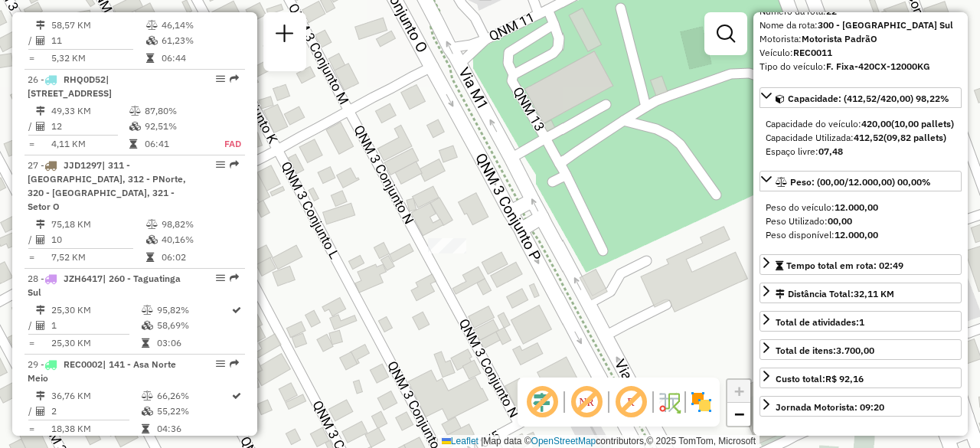
scroll to position [2814, 0]
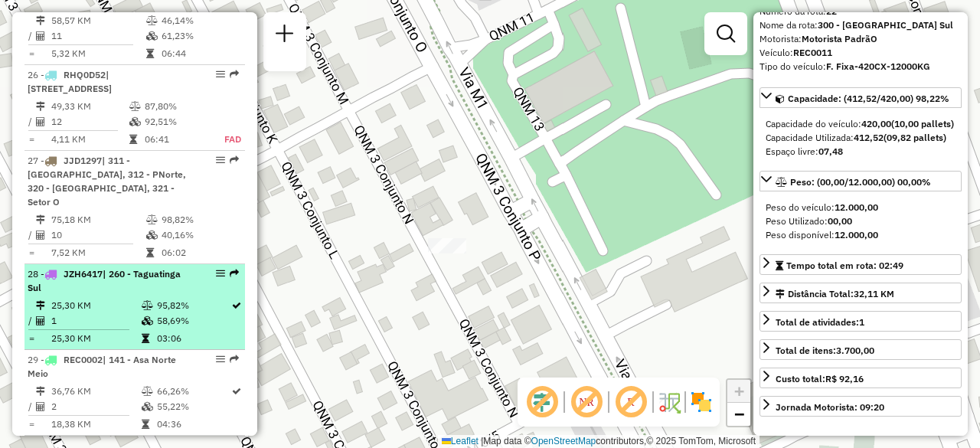
click at [112, 298] on td "25,30 KM" at bounding box center [96, 305] width 90 height 15
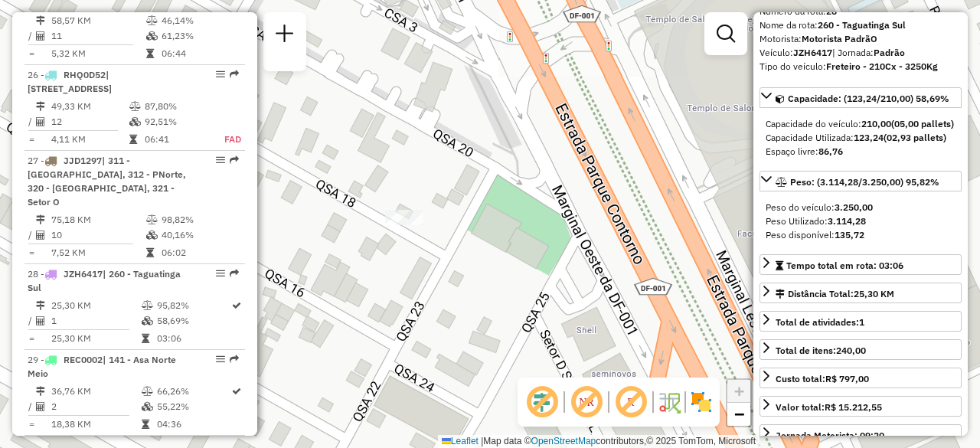
click at [258, 357] on div "Janela de atendimento Grade de atendimento Capacidade Transportadoras Veículos …" at bounding box center [490, 224] width 980 height 448
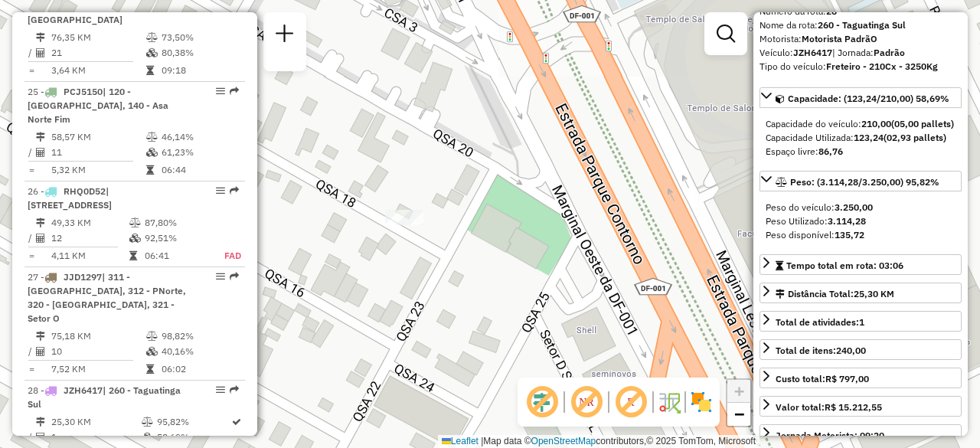
scroll to position [2680, 0]
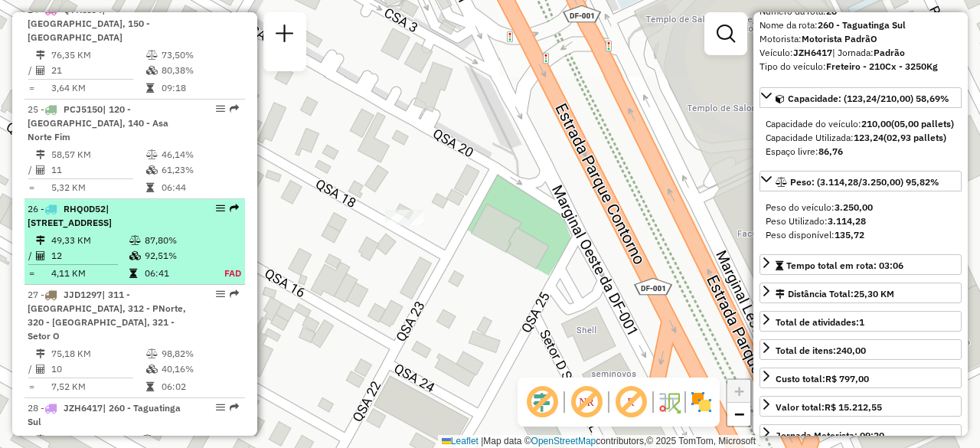
click at [151, 210] on li "26 - RHQ0D52 | 202 - Riacho Fundo I, 230 - Vila Areal, 260 - Taguatinga Sul 49,…" at bounding box center [134, 242] width 220 height 86
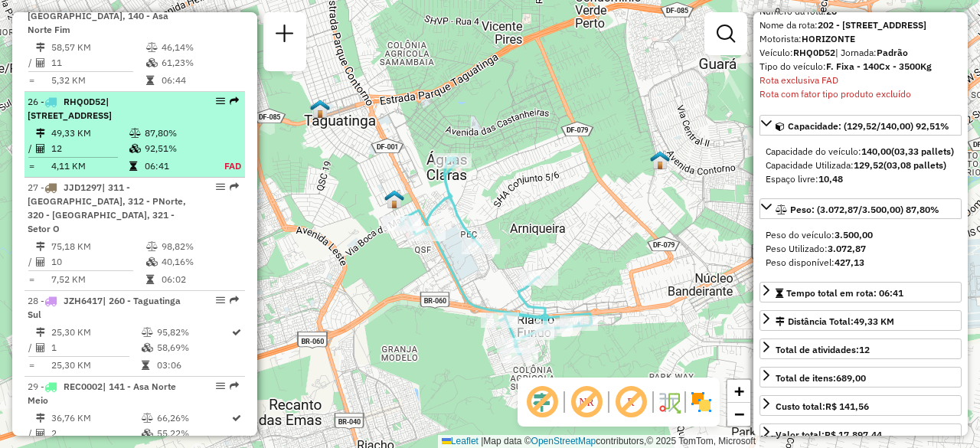
scroll to position [2832, 0]
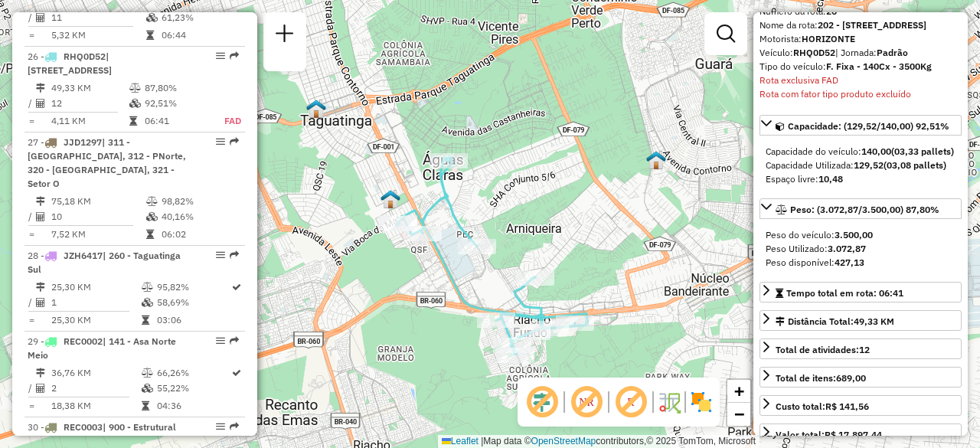
click at [253, 354] on hb-router-mapa "Informações da Sessão 1256381 - 30/08/2025 Criação: 29/08/2025 21:10 Depósito: …" at bounding box center [490, 224] width 980 height 448
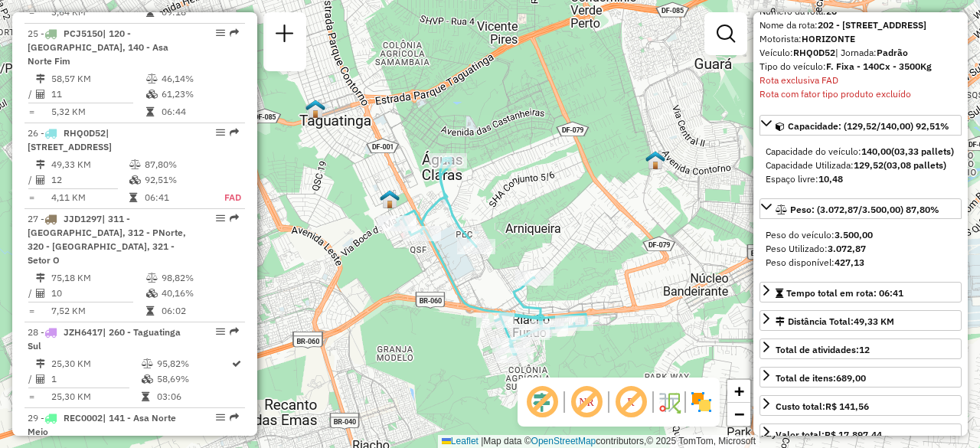
scroll to position [2653, 0]
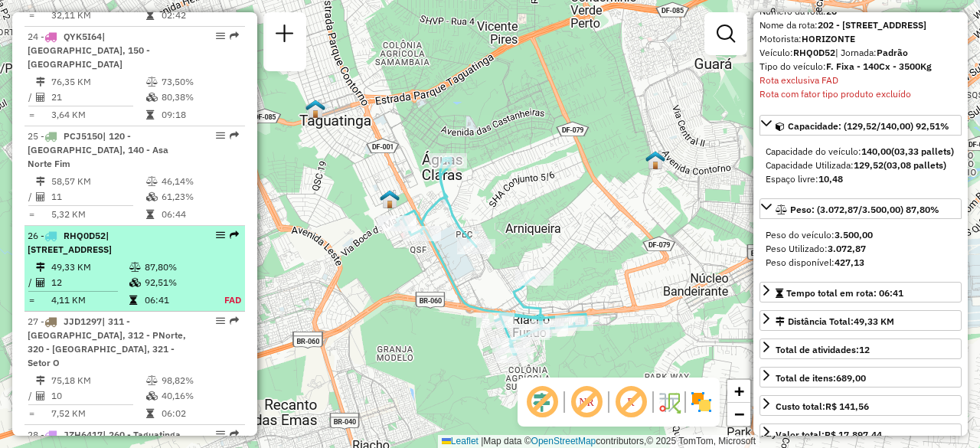
click at [147, 229] on div "26 - RHQ0D52 | 202 - Riacho Fundo I, 230 - Vila Areal, 260 - Taguatinga Sul" at bounding box center [109, 243] width 162 height 28
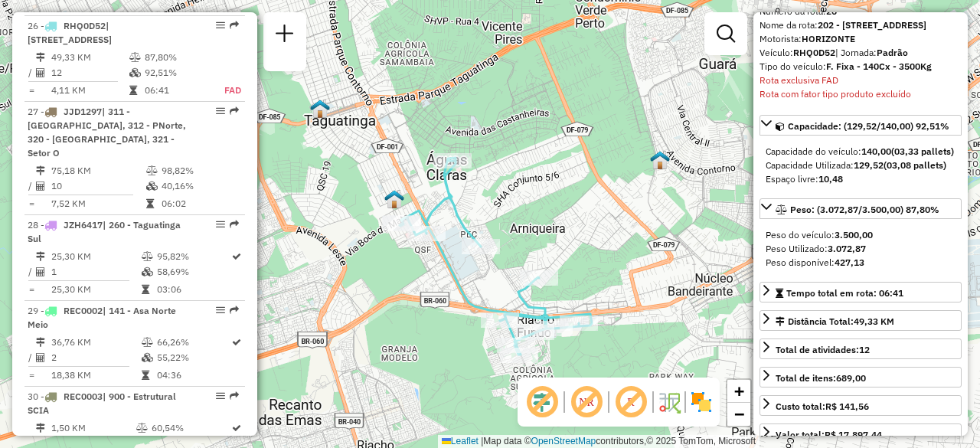
scroll to position [2890, 0]
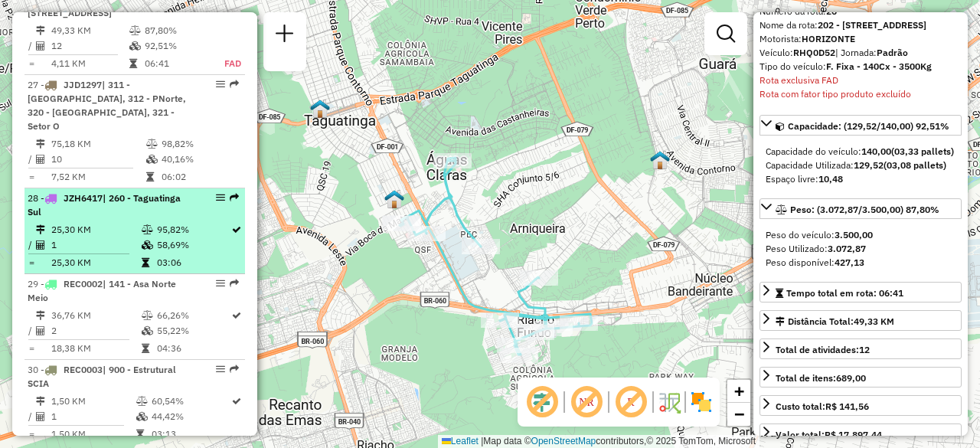
click at [175, 222] on table "25,30 KM 95,82% / 1 58,69% = 25,30 KM 03:06" at bounding box center [135, 246] width 214 height 48
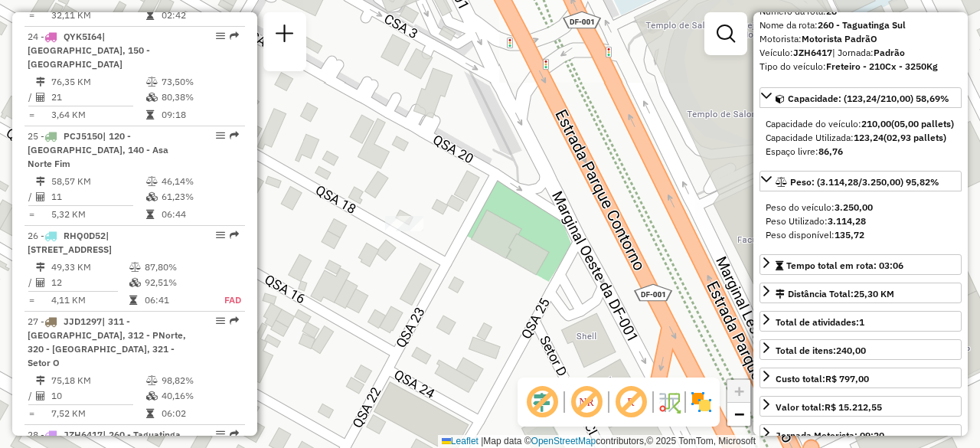
scroll to position [2639, 0]
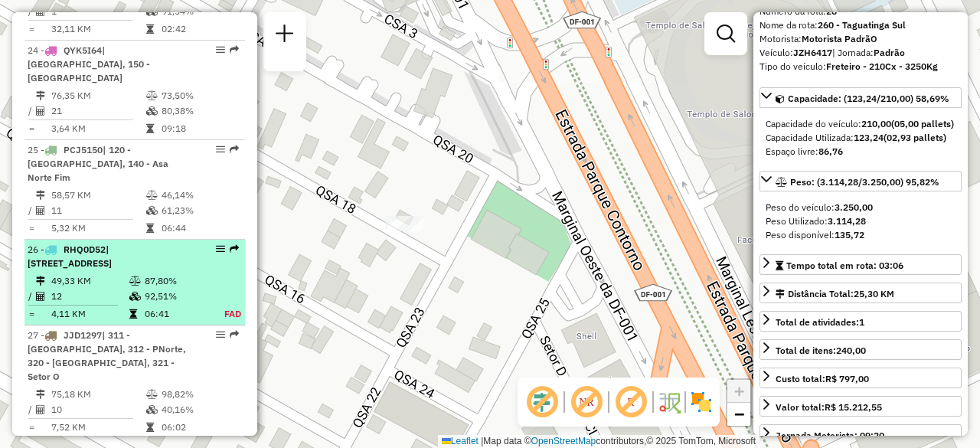
click at [112, 249] on li "26 - RHQ0D52 | 202 - Riacho Fundo I, 230 - Vila Areal, 260 - Taguatinga Sul 49,…" at bounding box center [134, 283] width 220 height 86
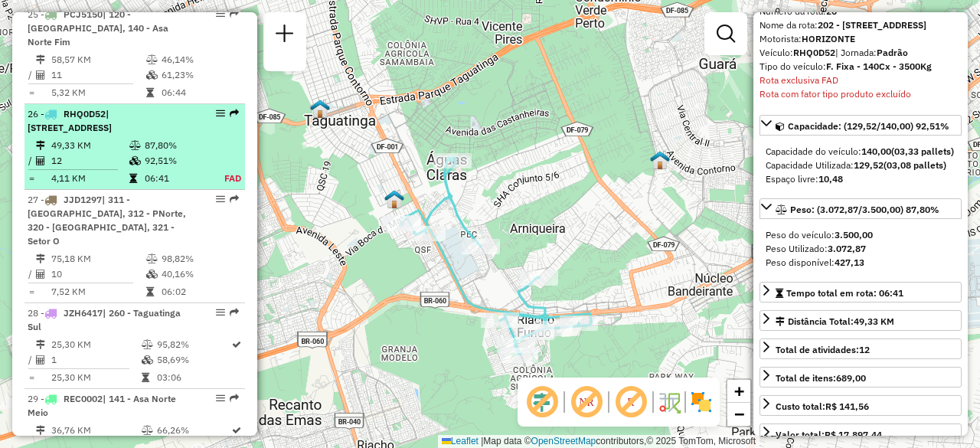
scroll to position [2832, 0]
